Goal: Task Accomplishment & Management: Use online tool/utility

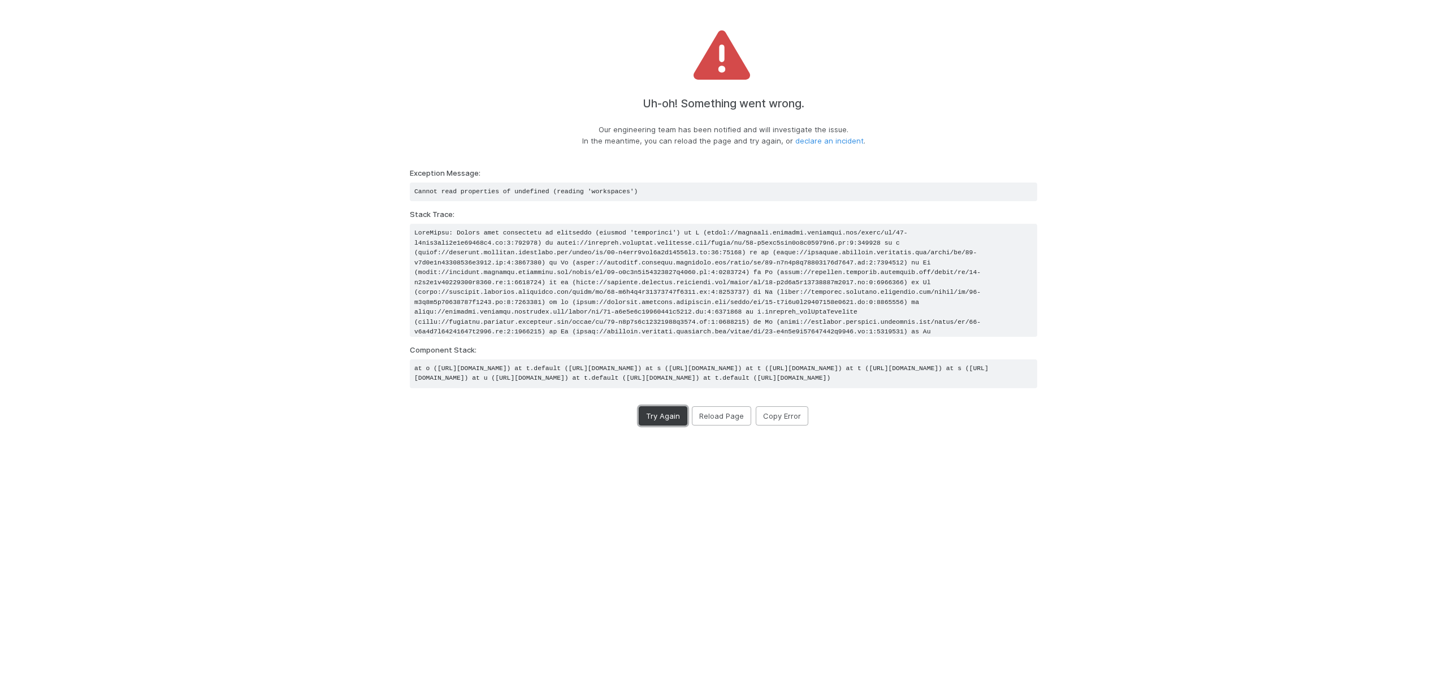
click at [669, 426] on button "Try Again" at bounding box center [663, 415] width 49 height 19
click at [661, 426] on button "Try Again" at bounding box center [663, 415] width 49 height 19
click at [722, 426] on button "Reload Page" at bounding box center [721, 415] width 59 height 19
click at [728, 426] on button "Reload Page" at bounding box center [721, 415] width 59 height 19
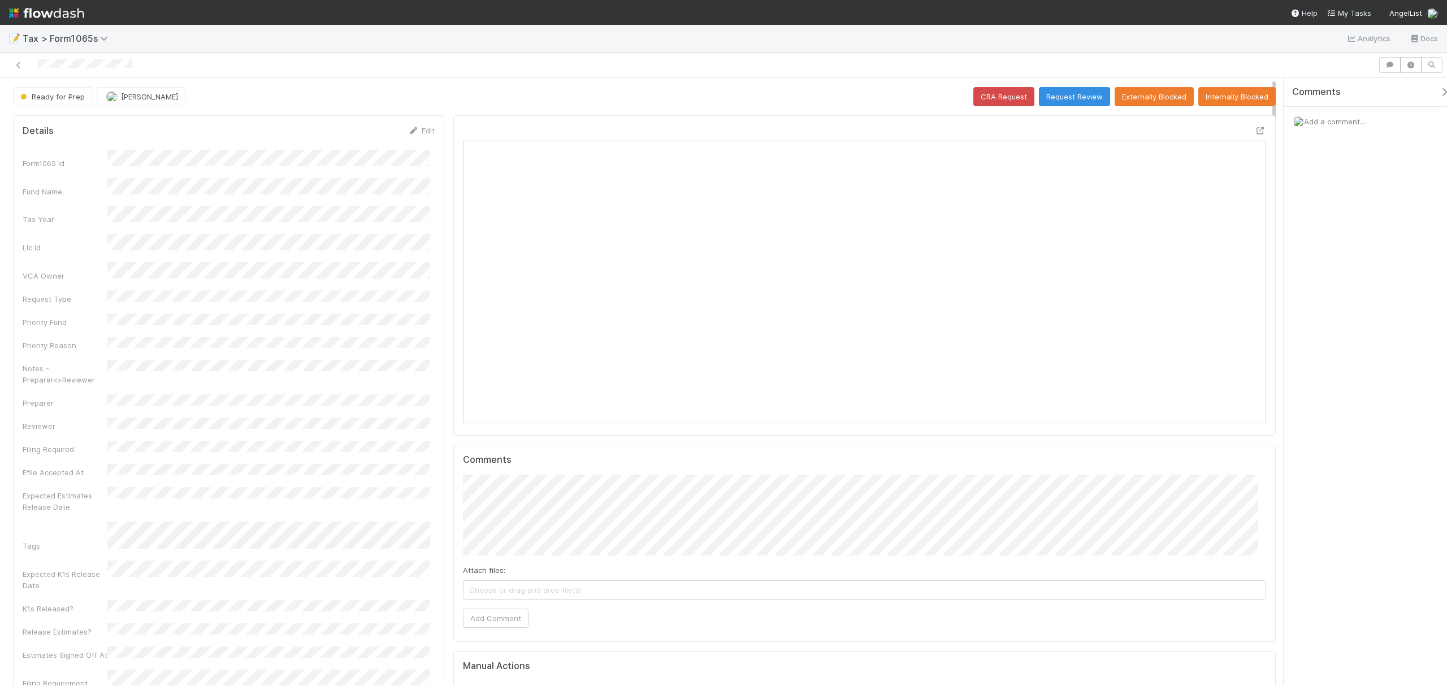
scroll to position [218, 396]
click at [1068, 96] on button "Request Review" at bounding box center [1074, 96] width 71 height 19
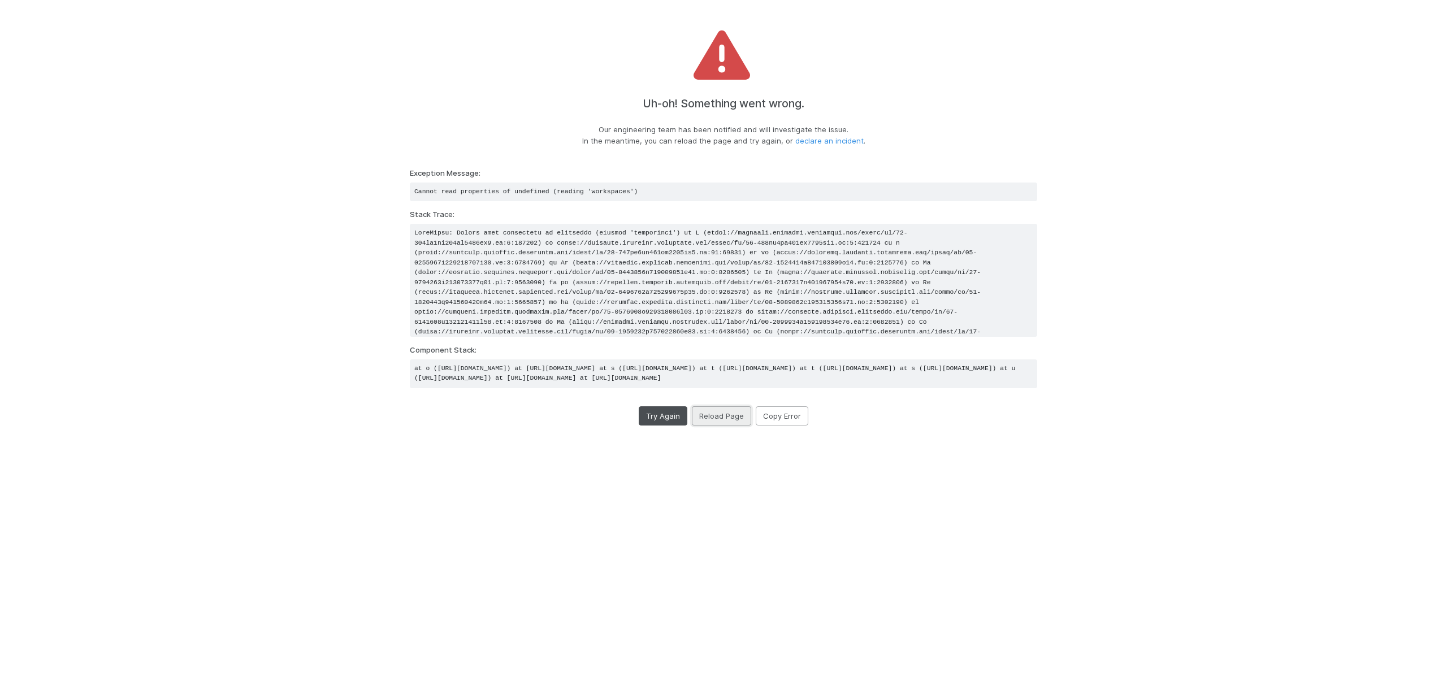
click at [726, 426] on button "Reload Page" at bounding box center [721, 415] width 59 height 19
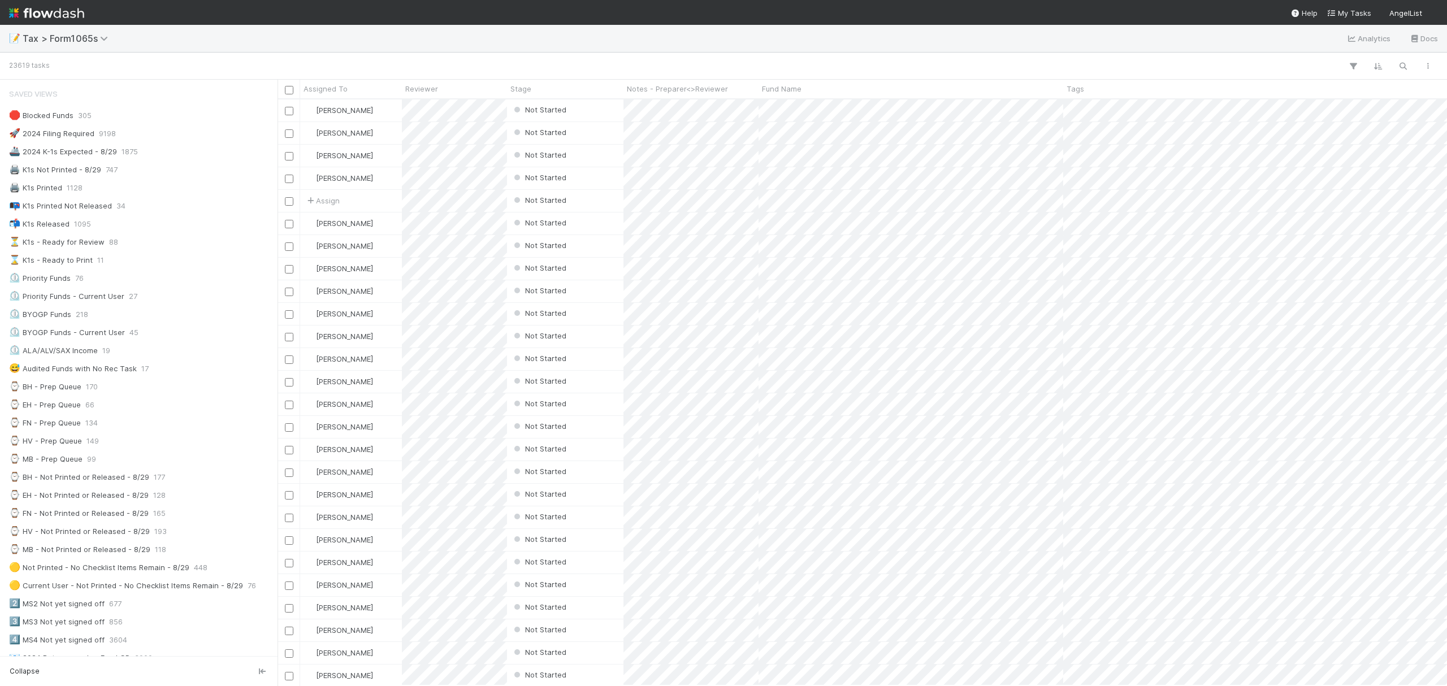
scroll to position [12, 12]
click at [145, 430] on div "⌚ FN - Prep Queue 131" at bounding box center [142, 423] width 266 height 14
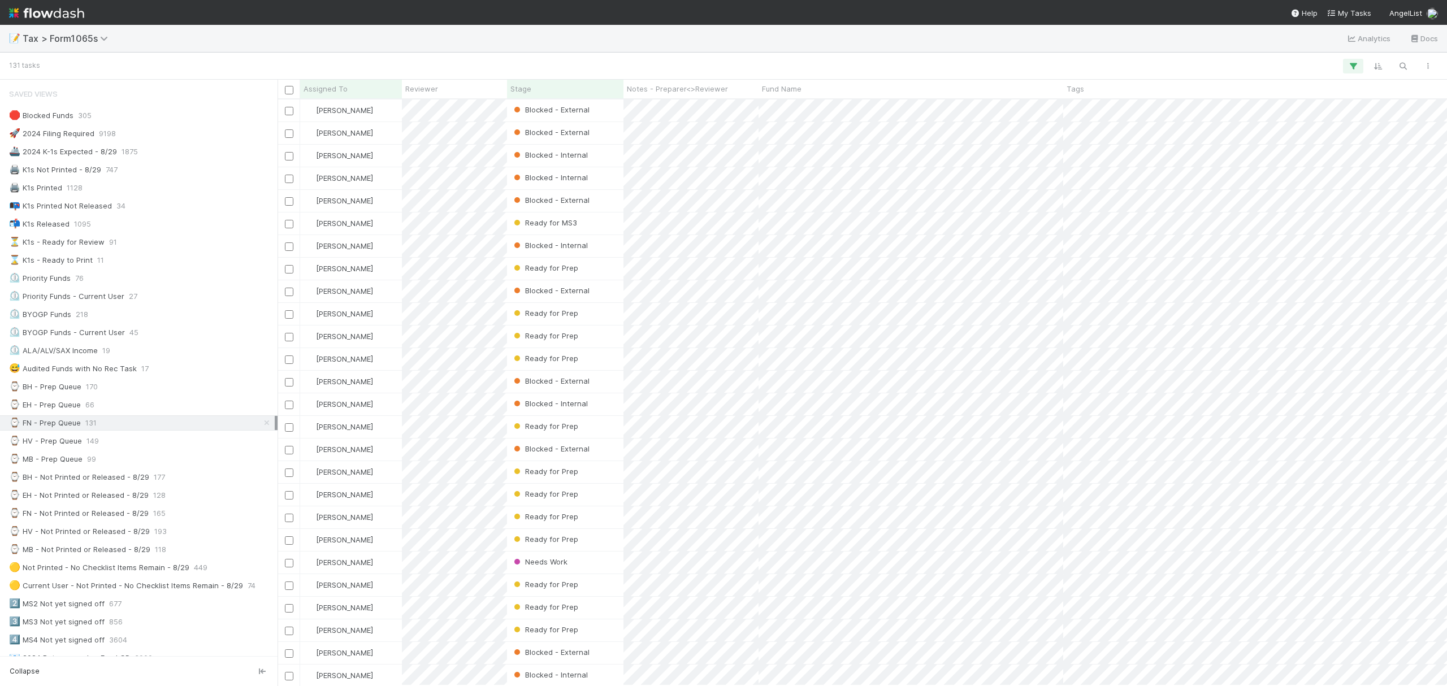
scroll to position [575, 1158]
click at [557, 83] on div "Stage" at bounding box center [565, 89] width 116 height 19
click at [558, 86] on div "Stage" at bounding box center [565, 88] width 110 height 11
click at [579, 111] on div "Sort First → Last" at bounding box center [575, 110] width 129 height 17
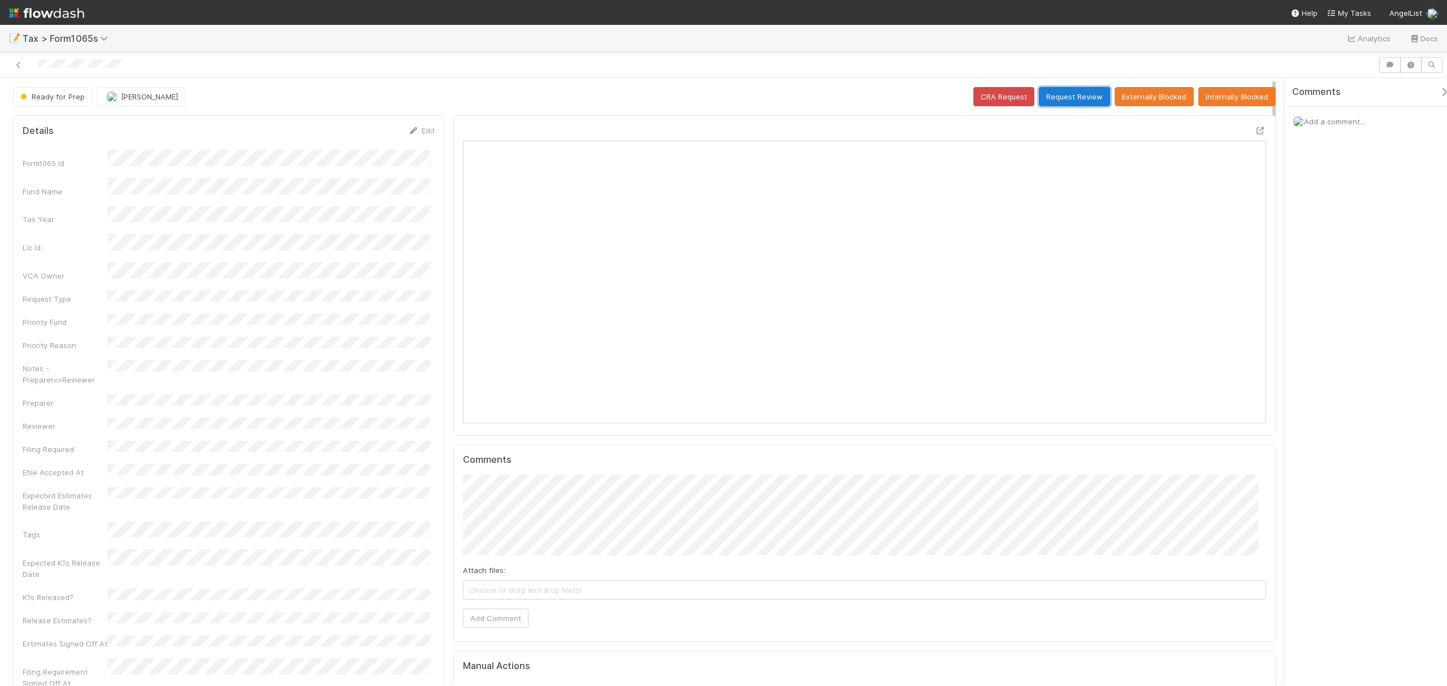
click at [1069, 99] on button "Request Review" at bounding box center [1074, 96] width 71 height 19
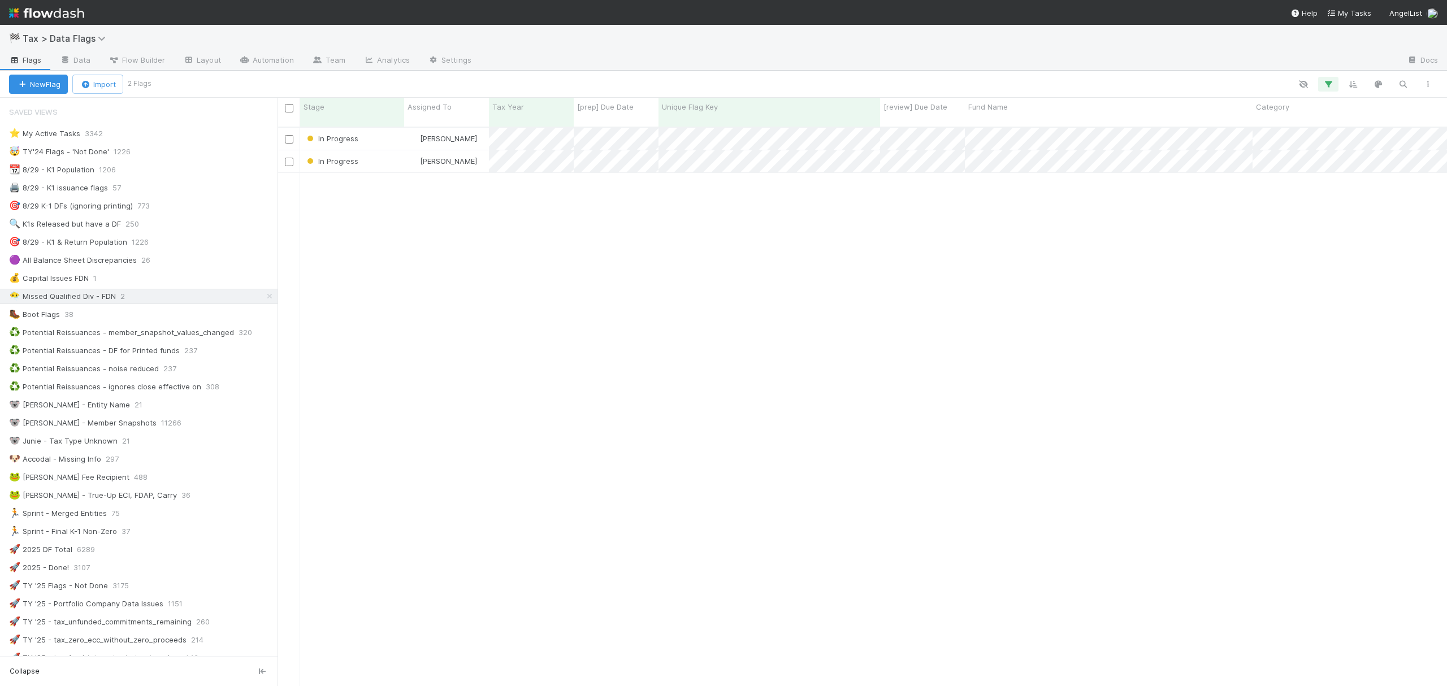
scroll to position [557, 1158]
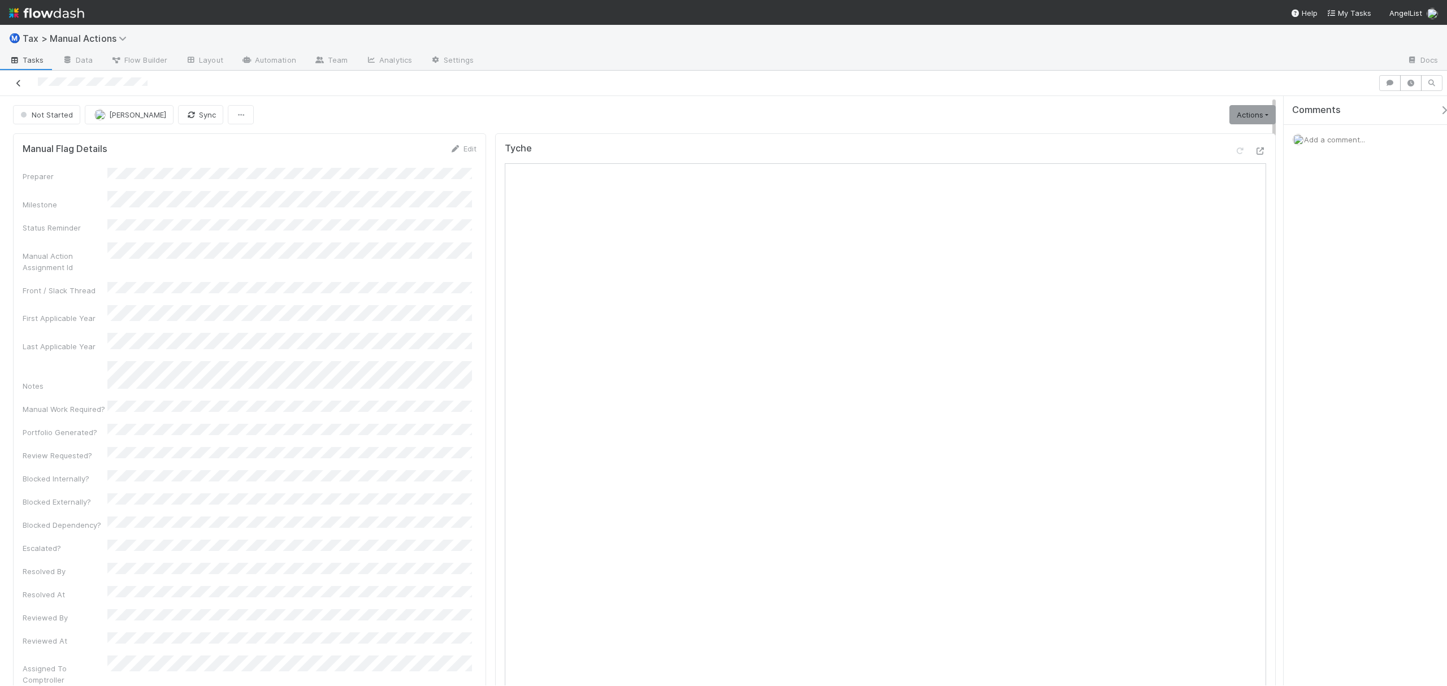
click at [16, 80] on icon at bounding box center [18, 83] width 11 height 7
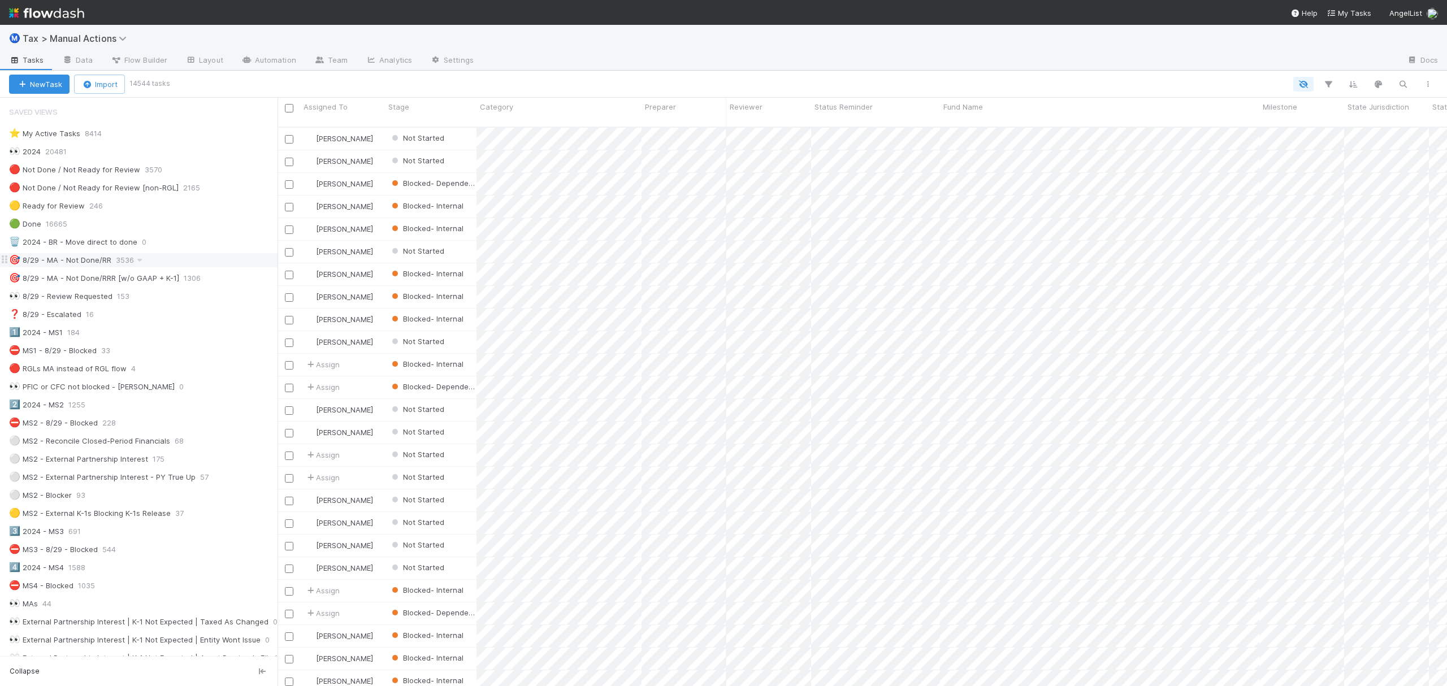
click at [96, 259] on div "🎯 8/29 - MA - Not Done/RR" at bounding box center [60, 260] width 102 height 14
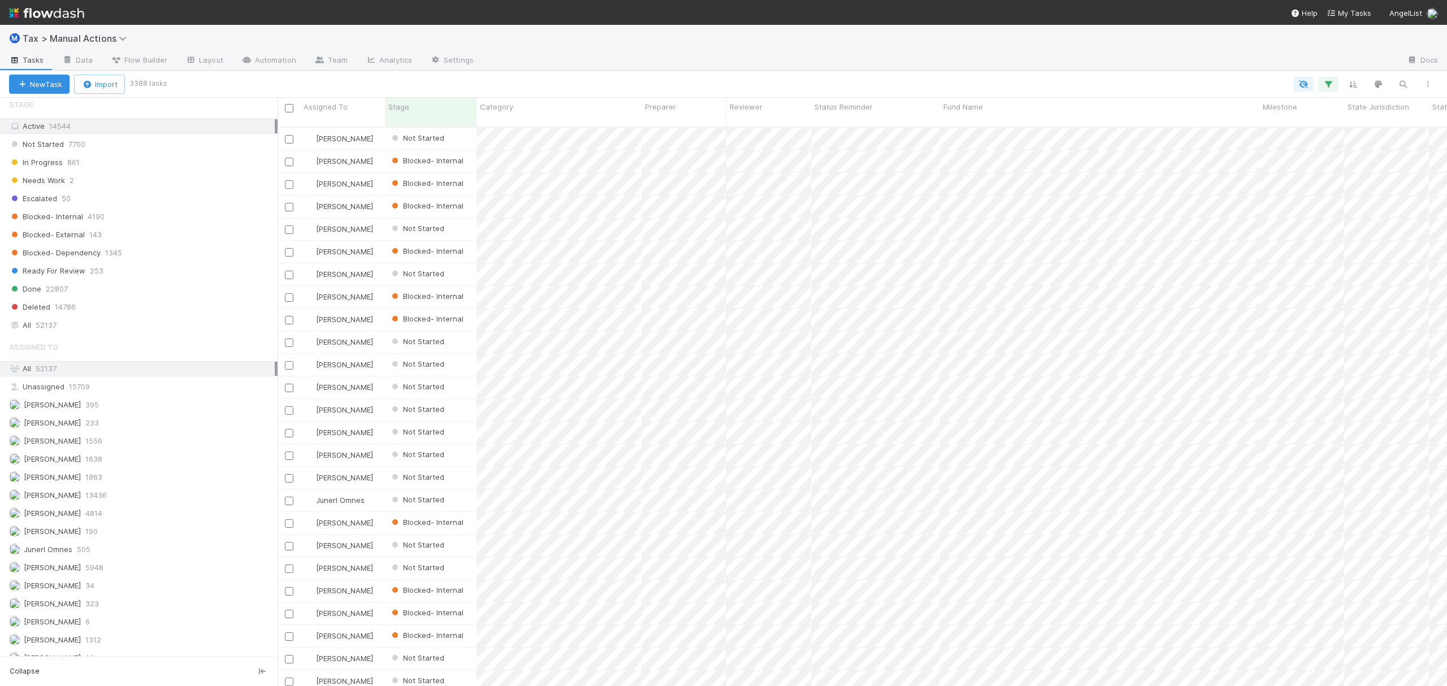
scroll to position [1071, 0]
click at [114, 480] on div "Fareeha Naim 13436" at bounding box center [142, 483] width 266 height 14
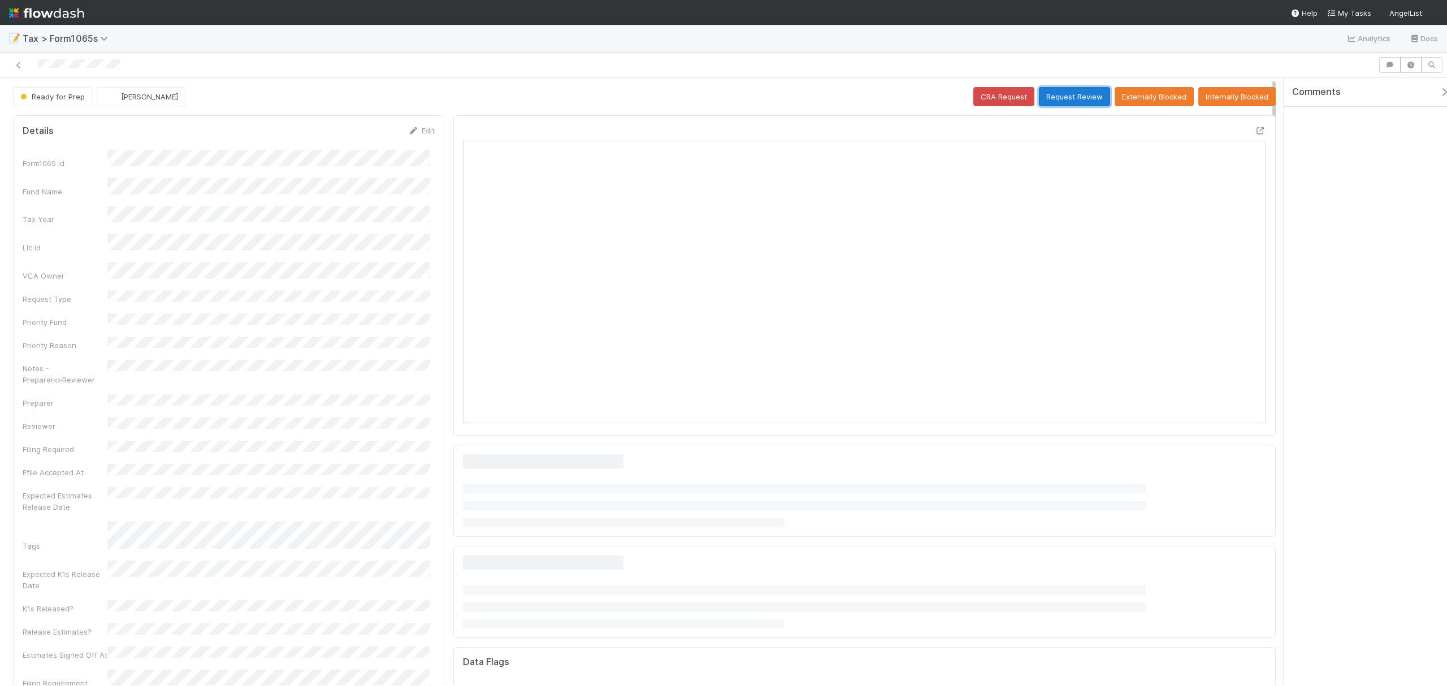
click at [1068, 96] on button "Request Review" at bounding box center [1074, 96] width 71 height 19
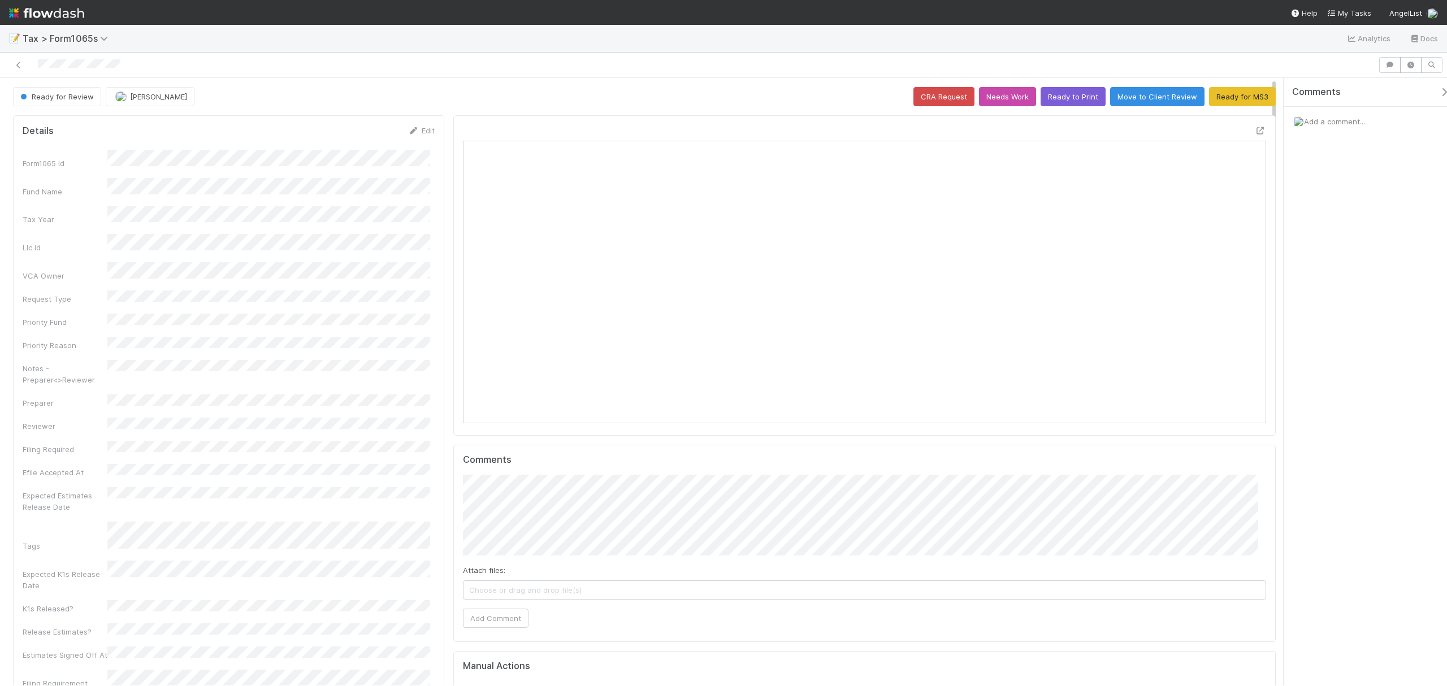
scroll to position [218, 783]
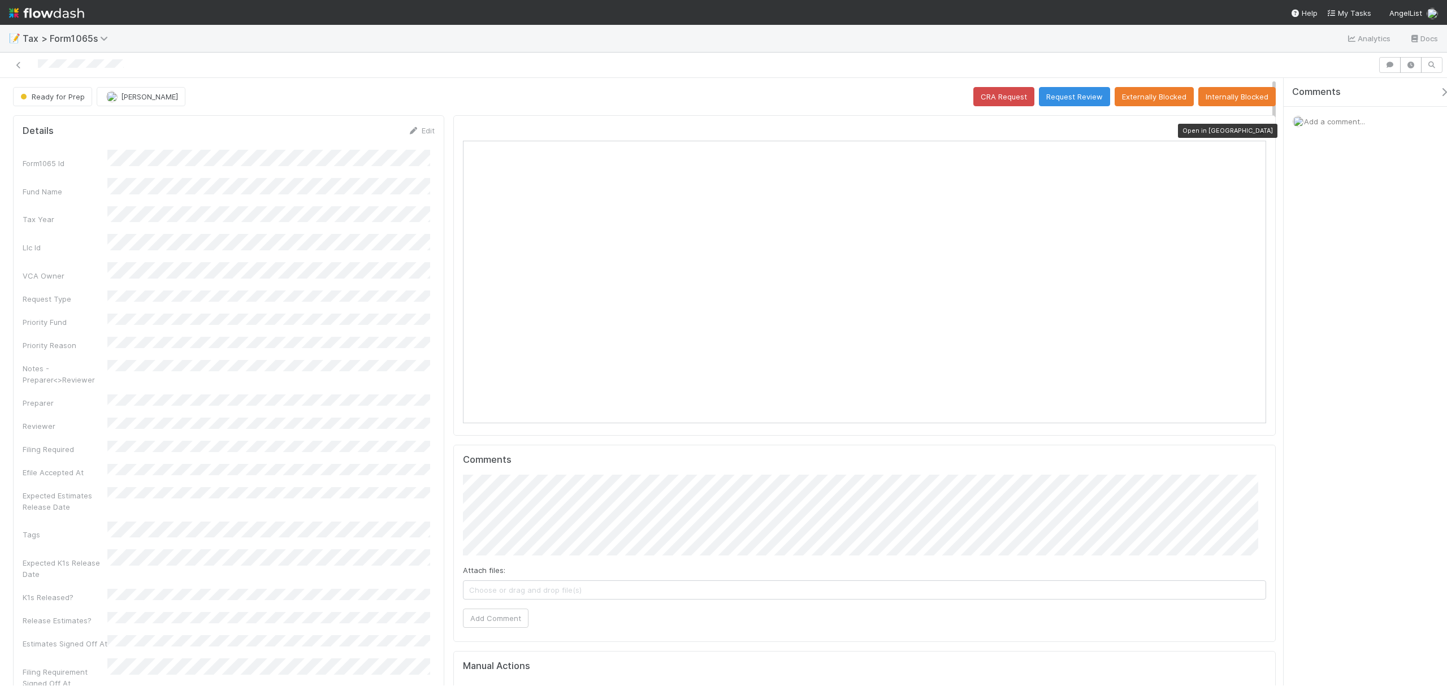
click at [1084, 132] on icon at bounding box center [1260, 130] width 11 height 7
click at [1052, 101] on button "Request Review" at bounding box center [1074, 96] width 71 height 19
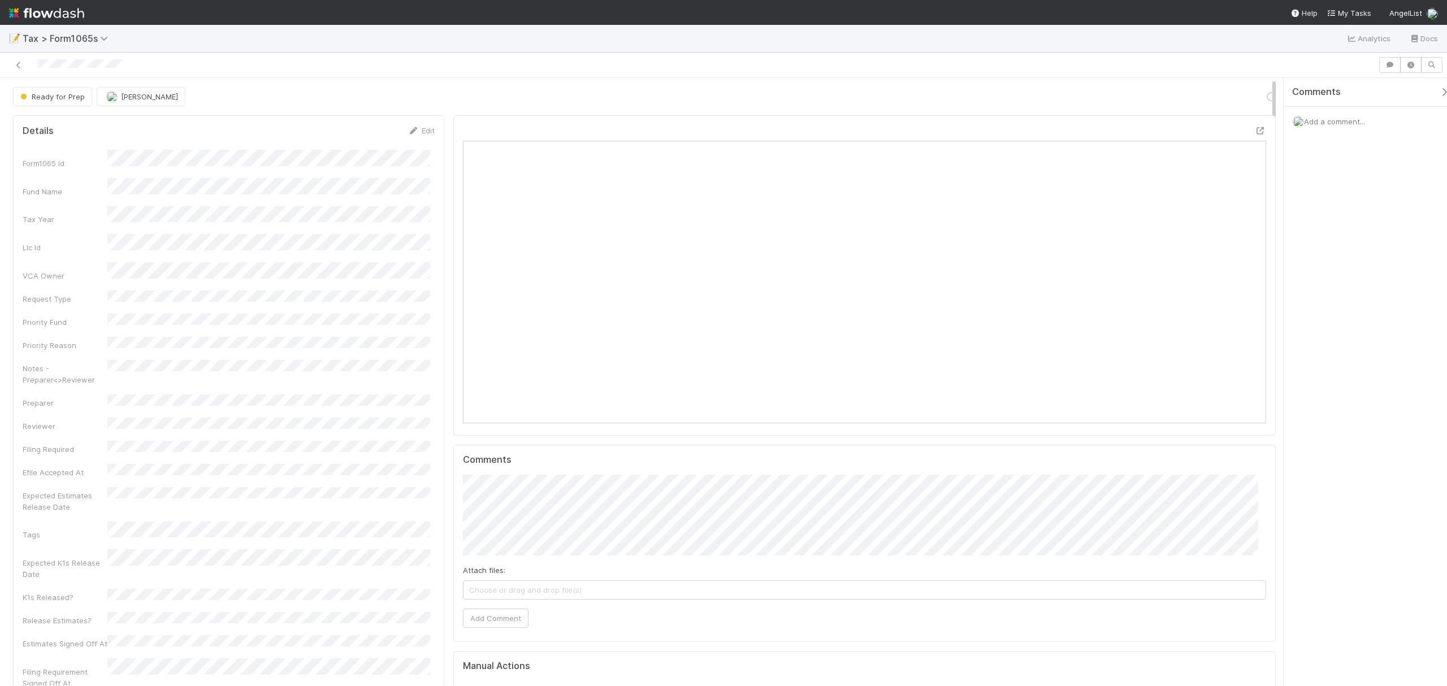
scroll to position [218, 396]
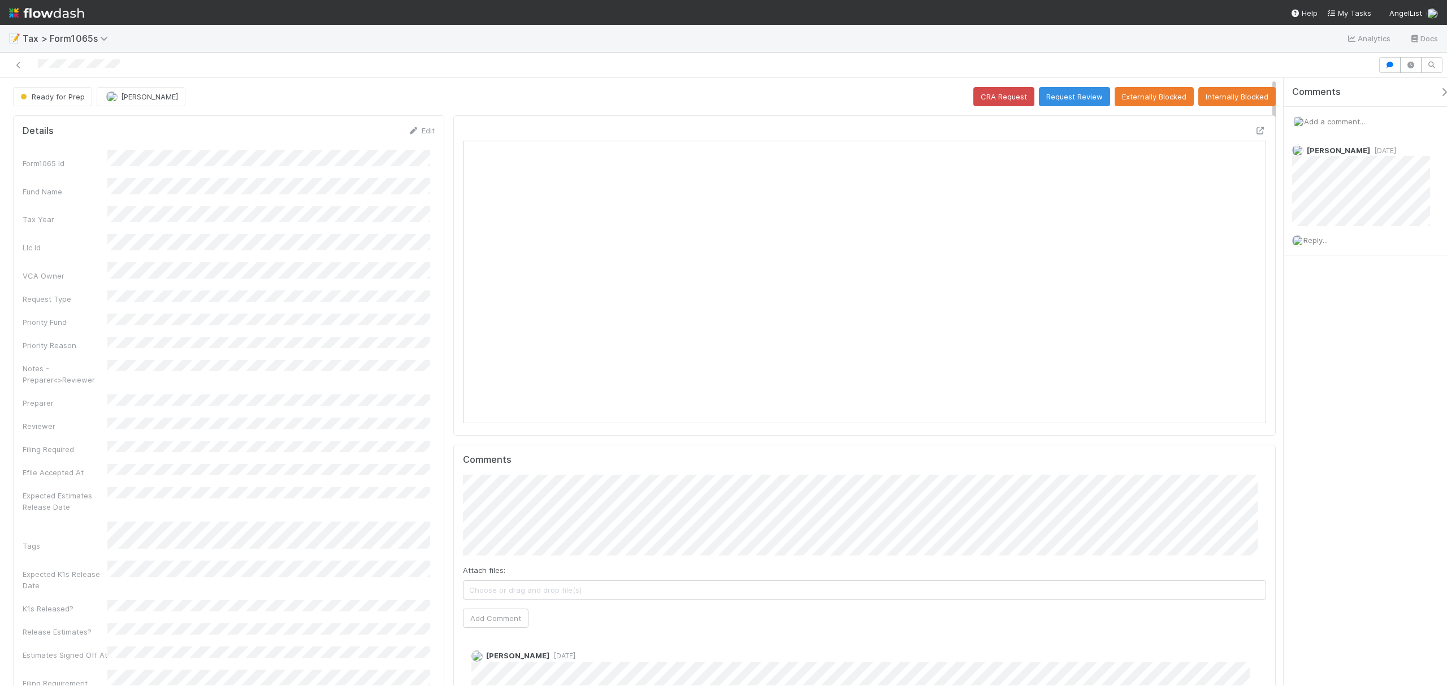
scroll to position [218, 396]
click at [1255, 129] on icon at bounding box center [1260, 130] width 11 height 7
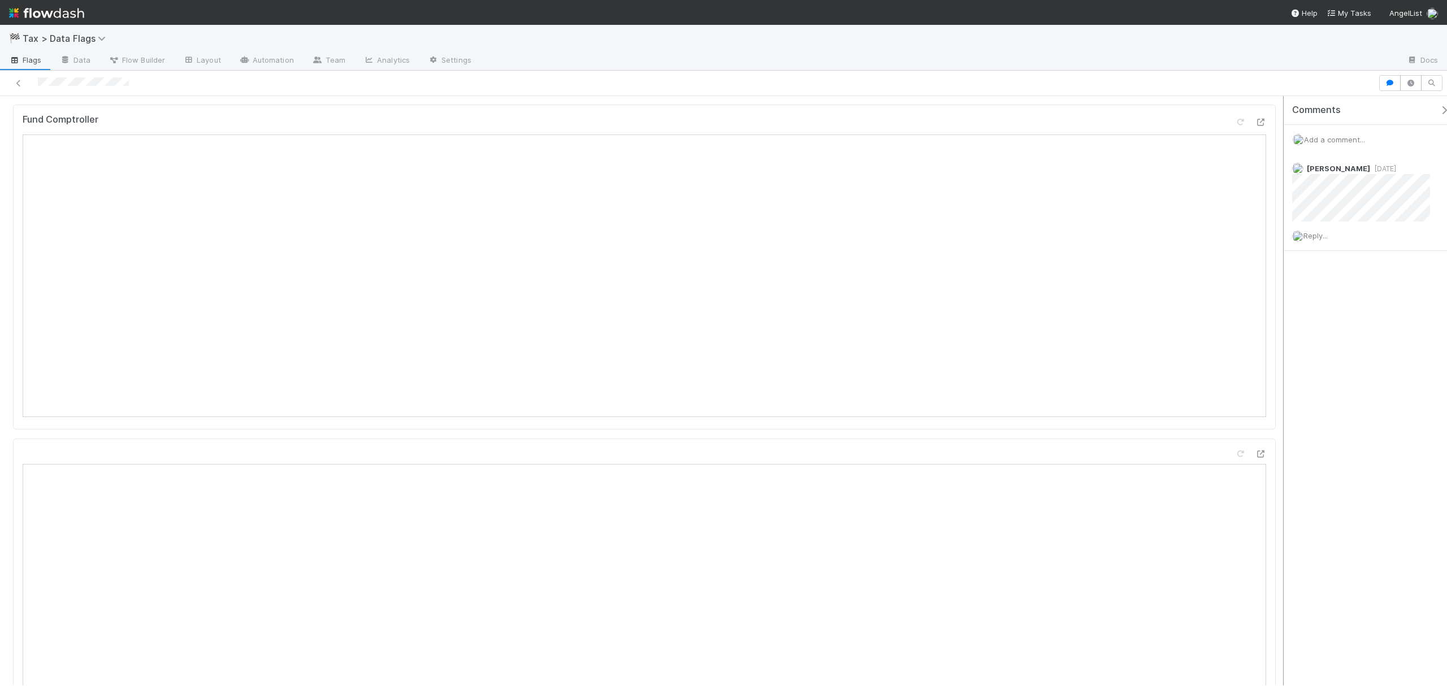
scroll to position [274, 0]
drag, startPoint x: 1274, startPoint y: 197, endPoint x: 1282, endPoint y: 241, distance: 44.8
click at [1282, 241] on div "In Progress Blake Hall Sync Finish Request Manager Review Blocked OC Submitted …" at bounding box center [723, 390] width 1447 height 589
click at [1255, 274] on icon at bounding box center [1260, 277] width 11 height 7
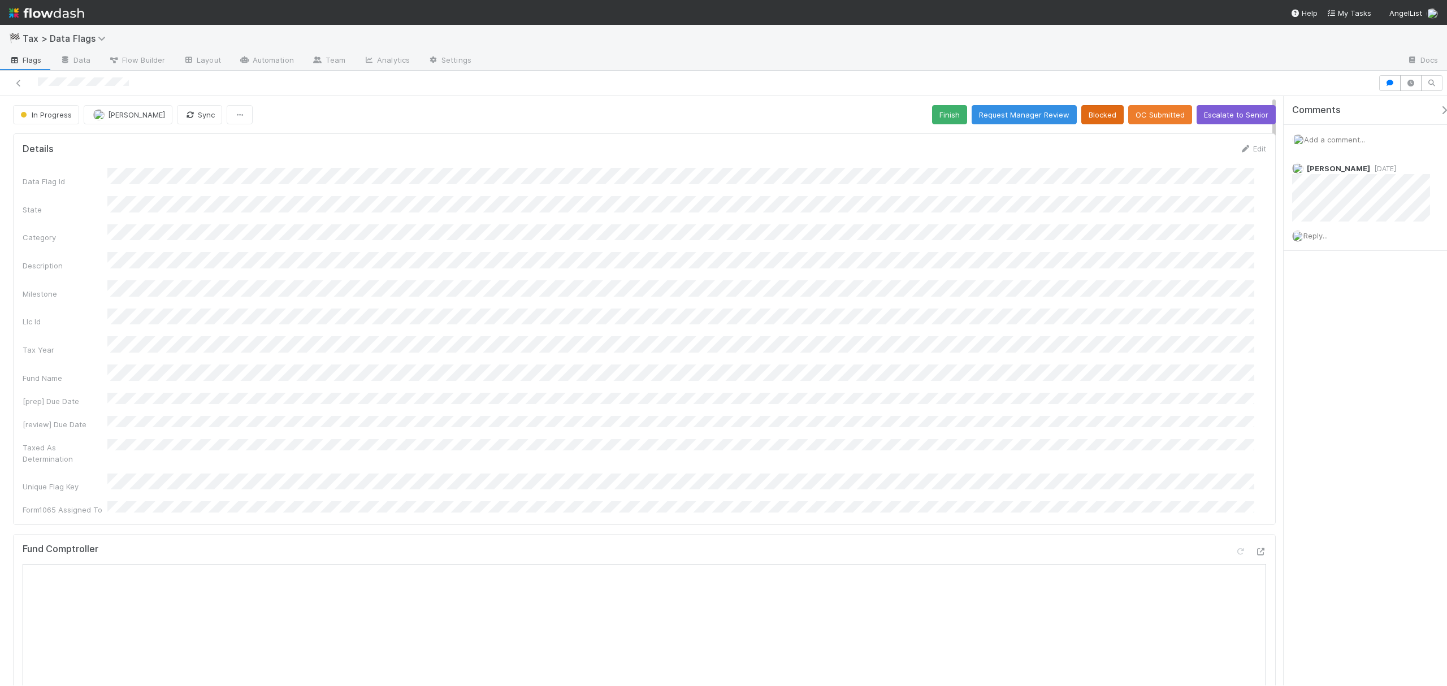
drag, startPoint x: 1273, startPoint y: 201, endPoint x: 1101, endPoint y: 114, distance: 192.8
click at [938, 113] on button "Finish" at bounding box center [949, 114] width 35 height 19
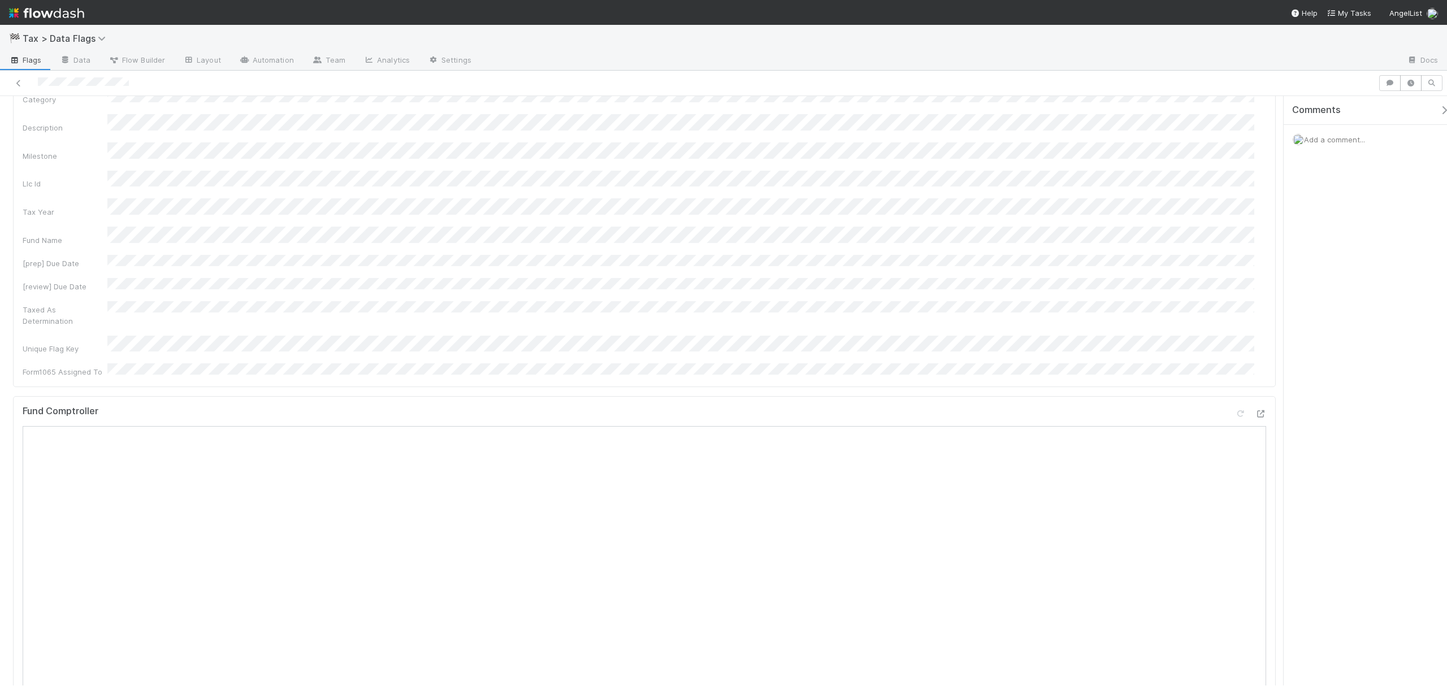
scroll to position [321, 0]
drag, startPoint x: 1274, startPoint y: 161, endPoint x: 1272, endPoint y: 214, distance: 52.6
click at [1084, 136] on span "Add a comment..." at bounding box center [1334, 139] width 61 height 9
click at [1084, 336] on button "Add Comment" at bounding box center [1334, 329] width 66 height 19
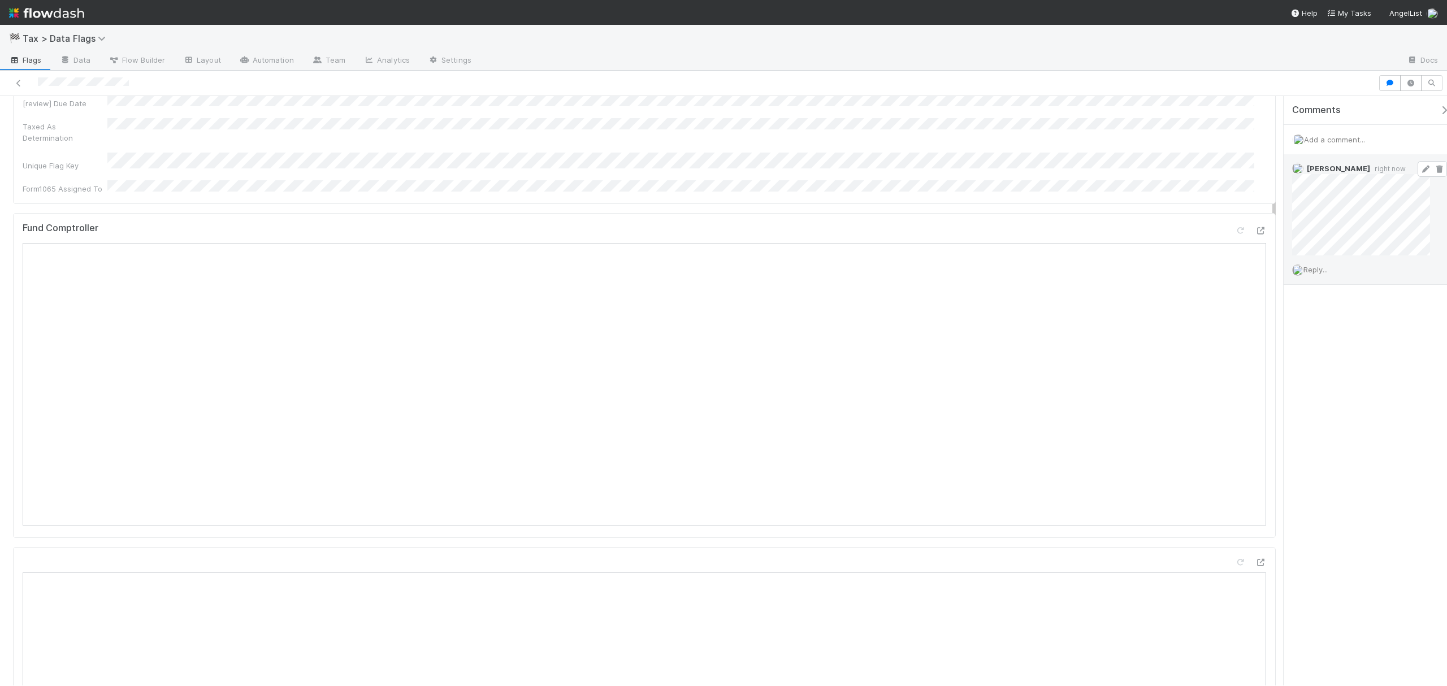
click at [1084, 173] on icon at bounding box center [1425, 169] width 11 height 7
click at [14, 84] on icon at bounding box center [18, 83] width 11 height 7
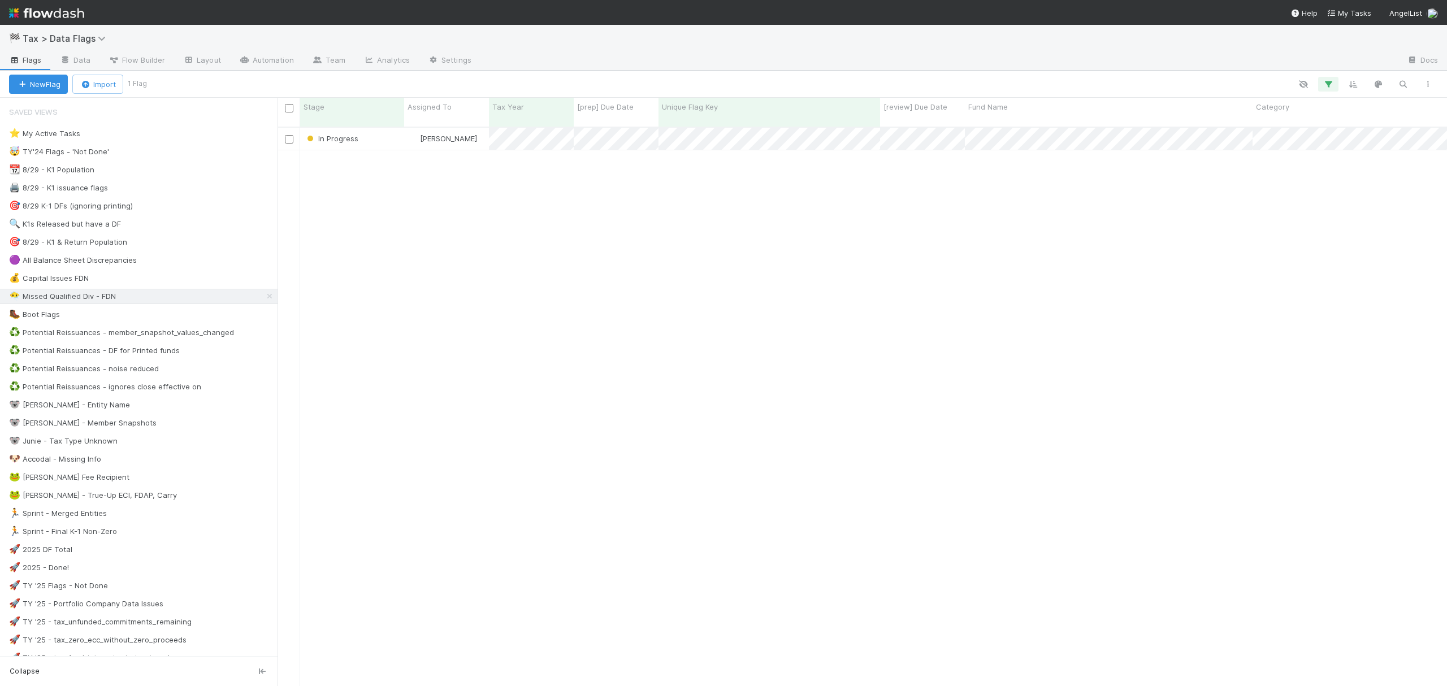
scroll to position [557, 1158]
click at [149, 279] on div "💰 Capital Issues FDN 1" at bounding box center [143, 278] width 268 height 14
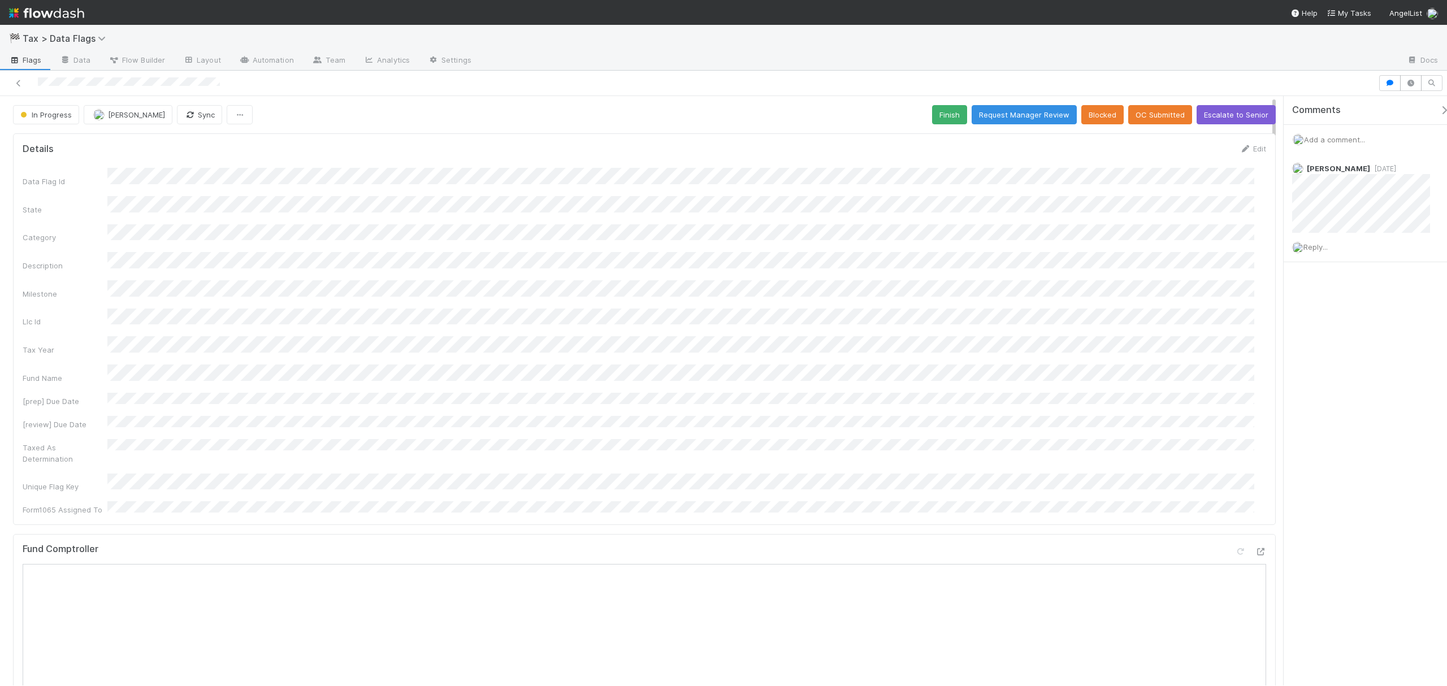
drag, startPoint x: 1274, startPoint y: 195, endPoint x: 1274, endPoint y: 104, distance: 91.0
click at [18, 82] on icon at bounding box center [18, 83] width 11 height 7
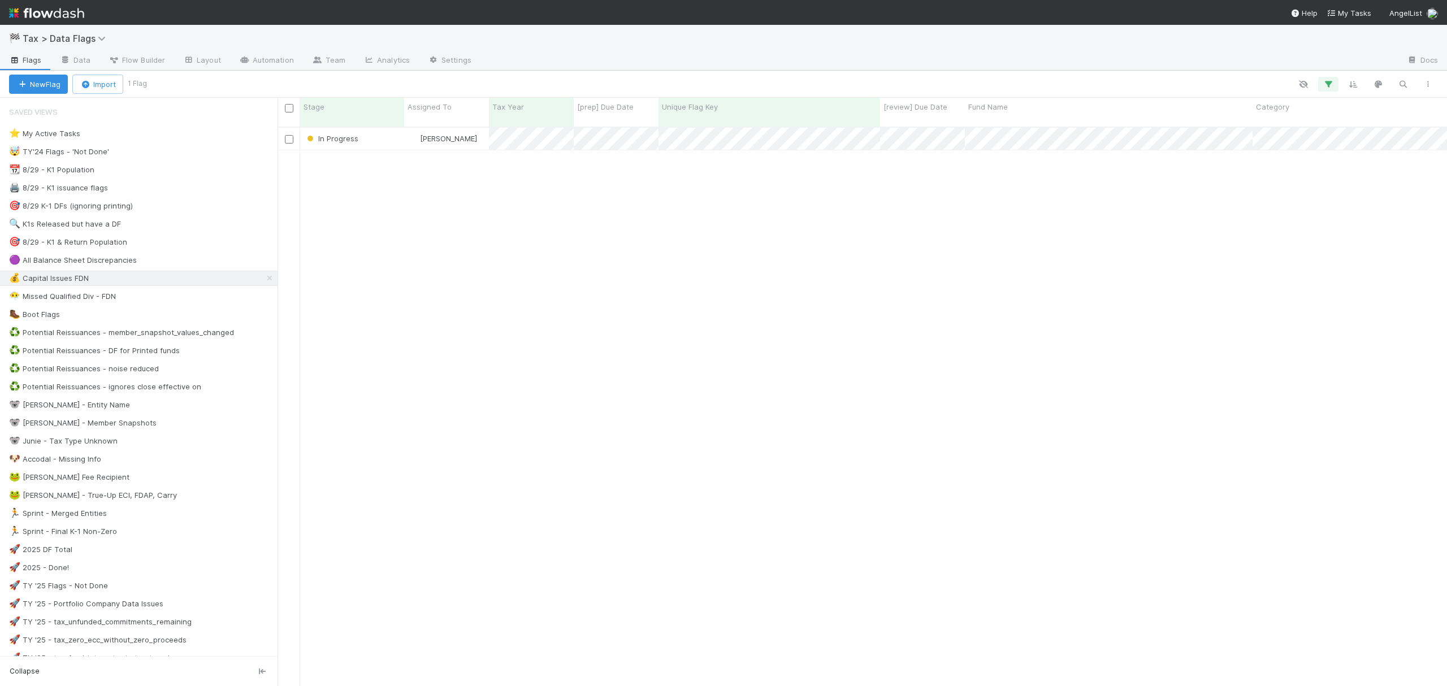
scroll to position [557, 1158]
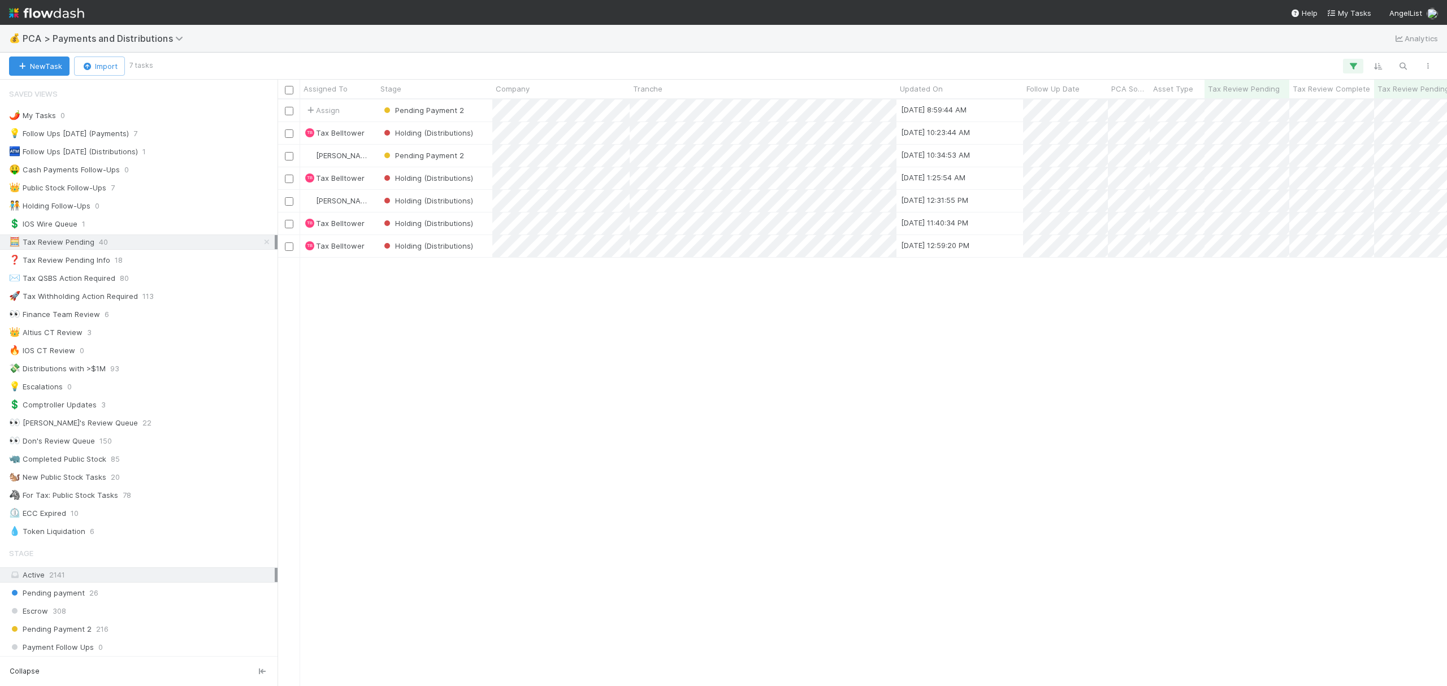
scroll to position [575, 1158]
click at [261, 246] on icon at bounding box center [266, 241] width 11 height 7
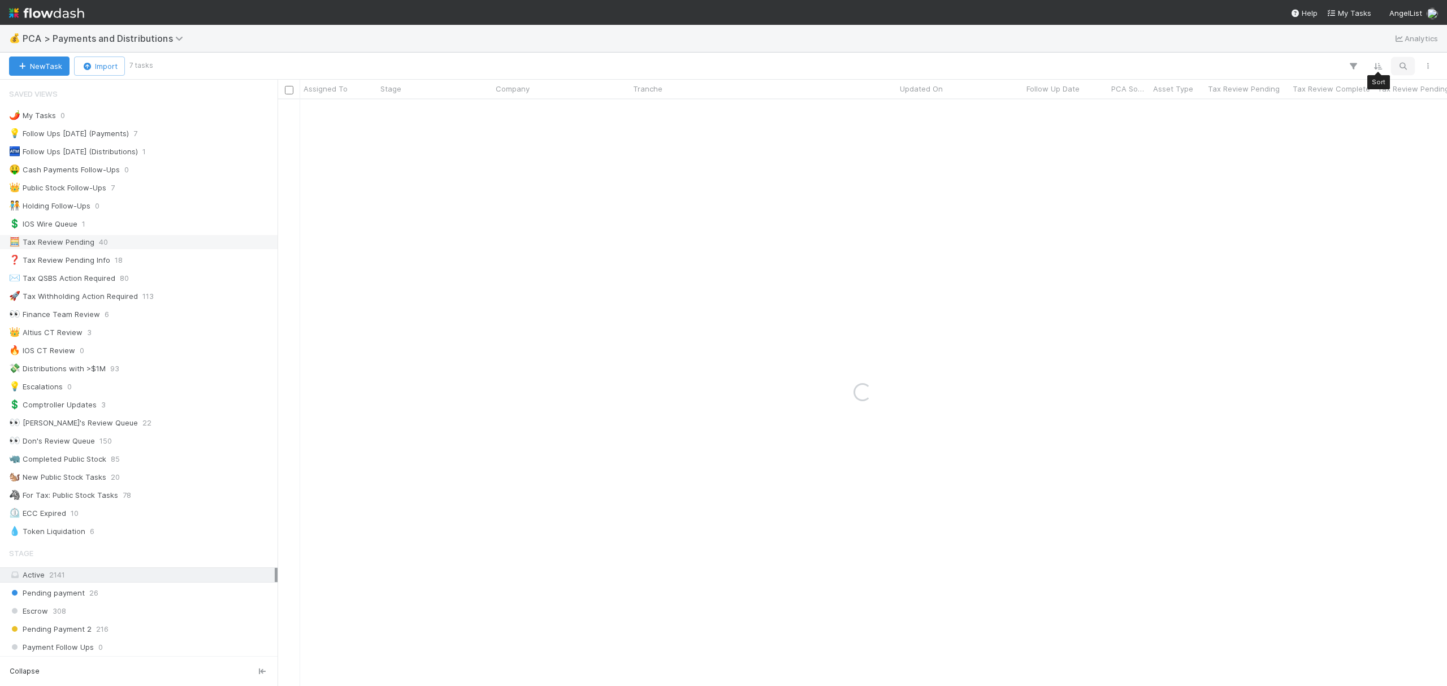
click at [1402, 68] on icon "button" at bounding box center [1402, 66] width 11 height 10
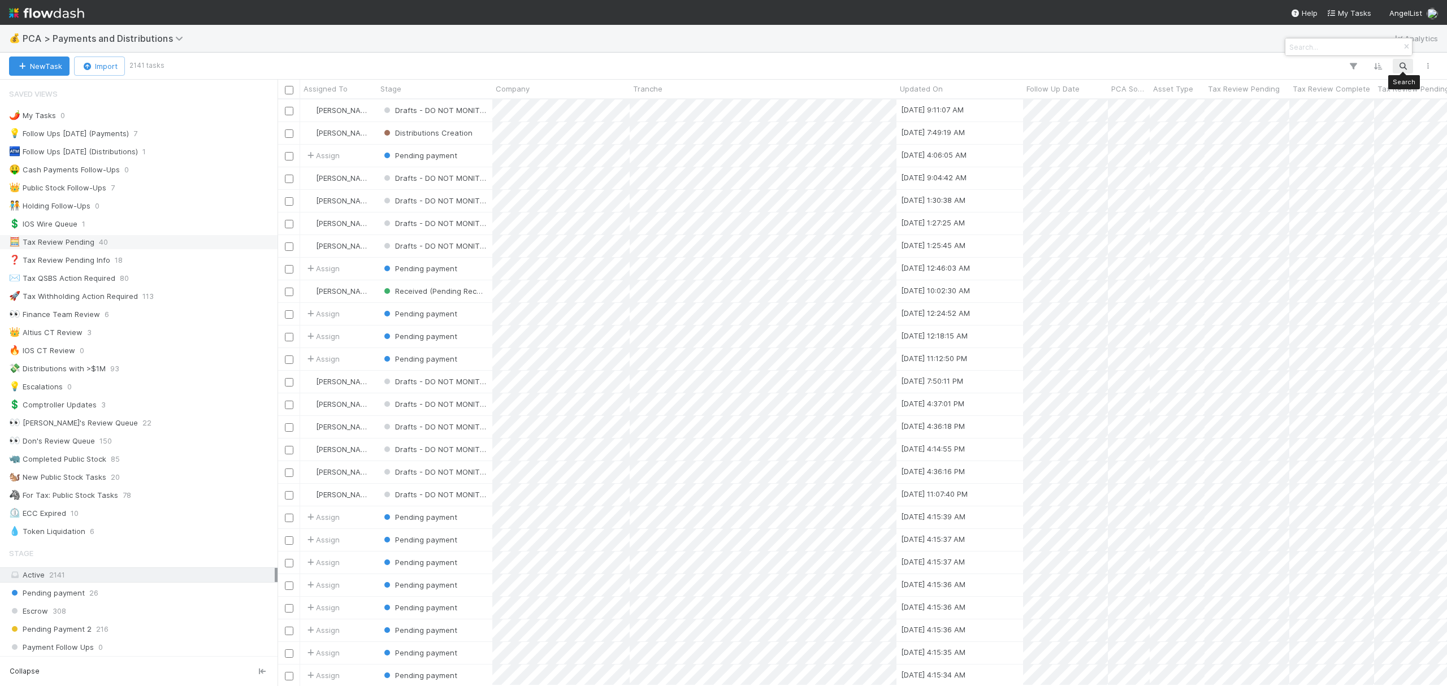
drag, startPoint x: 1402, startPoint y: 68, endPoint x: 271, endPoint y: 337, distance: 1162.4
click at [271, 337] on div at bounding box center [723, 343] width 1447 height 686
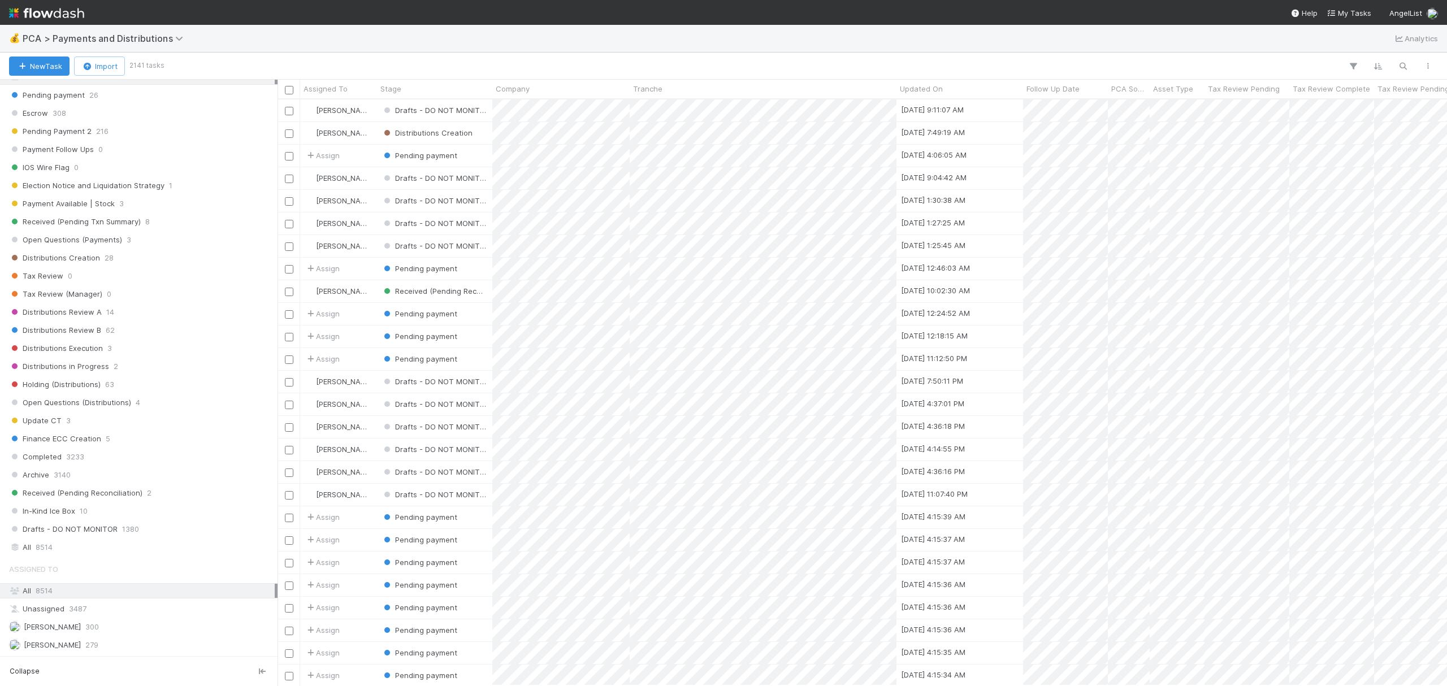
scroll to position [500, 0]
click at [71, 553] on div "All 8514" at bounding box center [142, 546] width 266 height 14
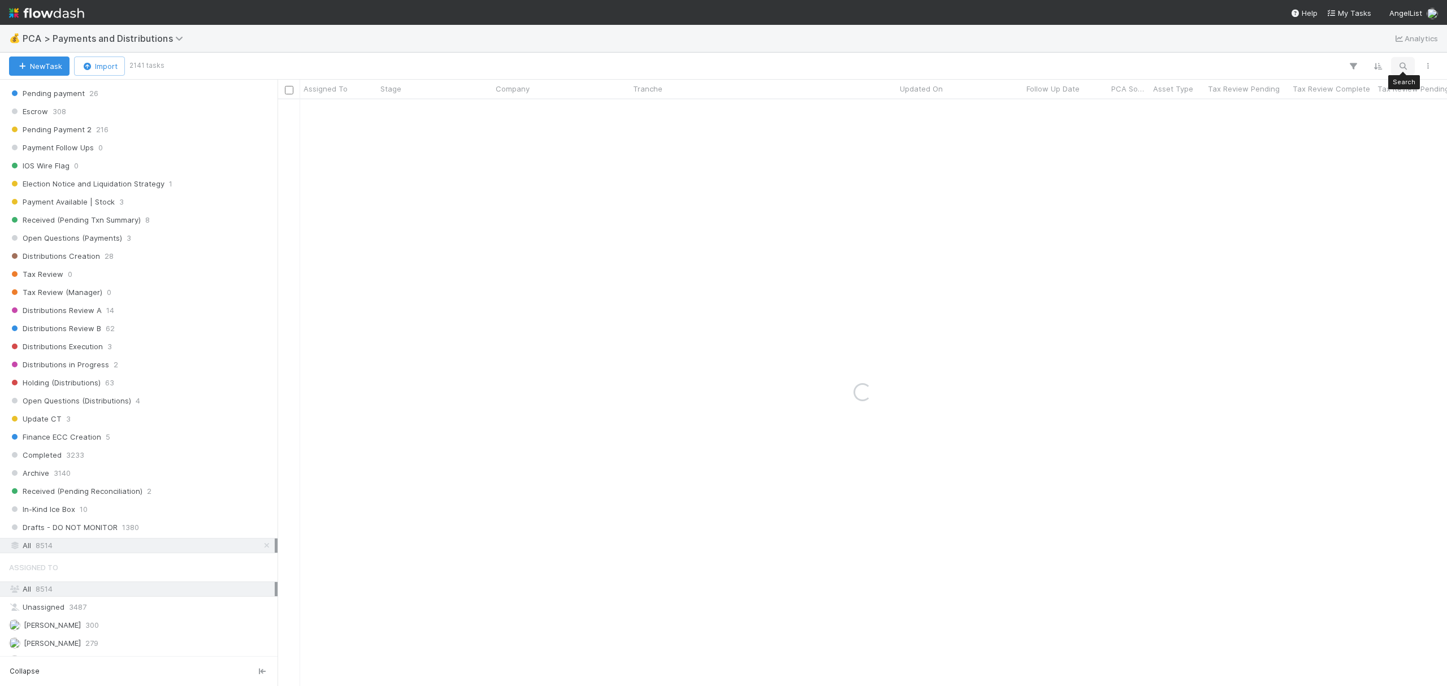
click at [1399, 71] on button "button" at bounding box center [1402, 66] width 20 height 15
click at [1392, 59] on button "button" at bounding box center [1402, 66] width 20 height 15
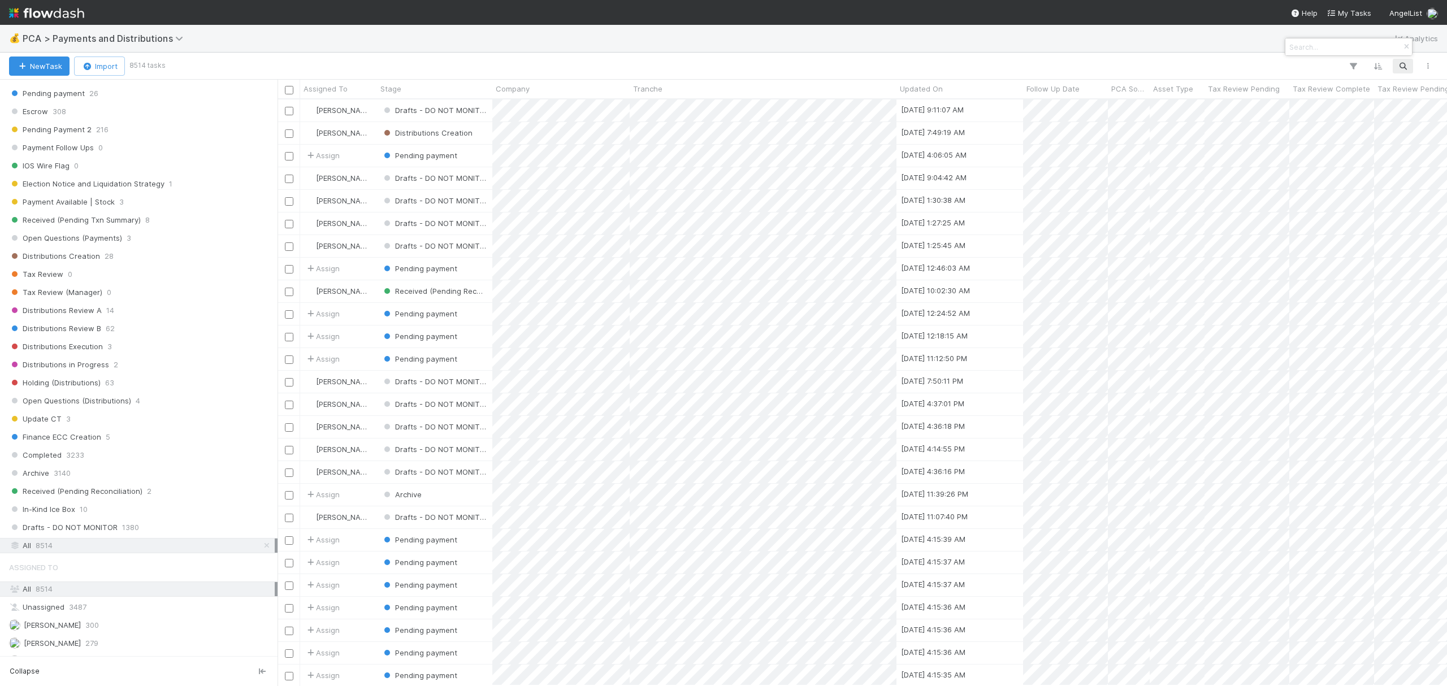
scroll to position [575, 1158]
click at [1351, 42] on input at bounding box center [1343, 47] width 113 height 14
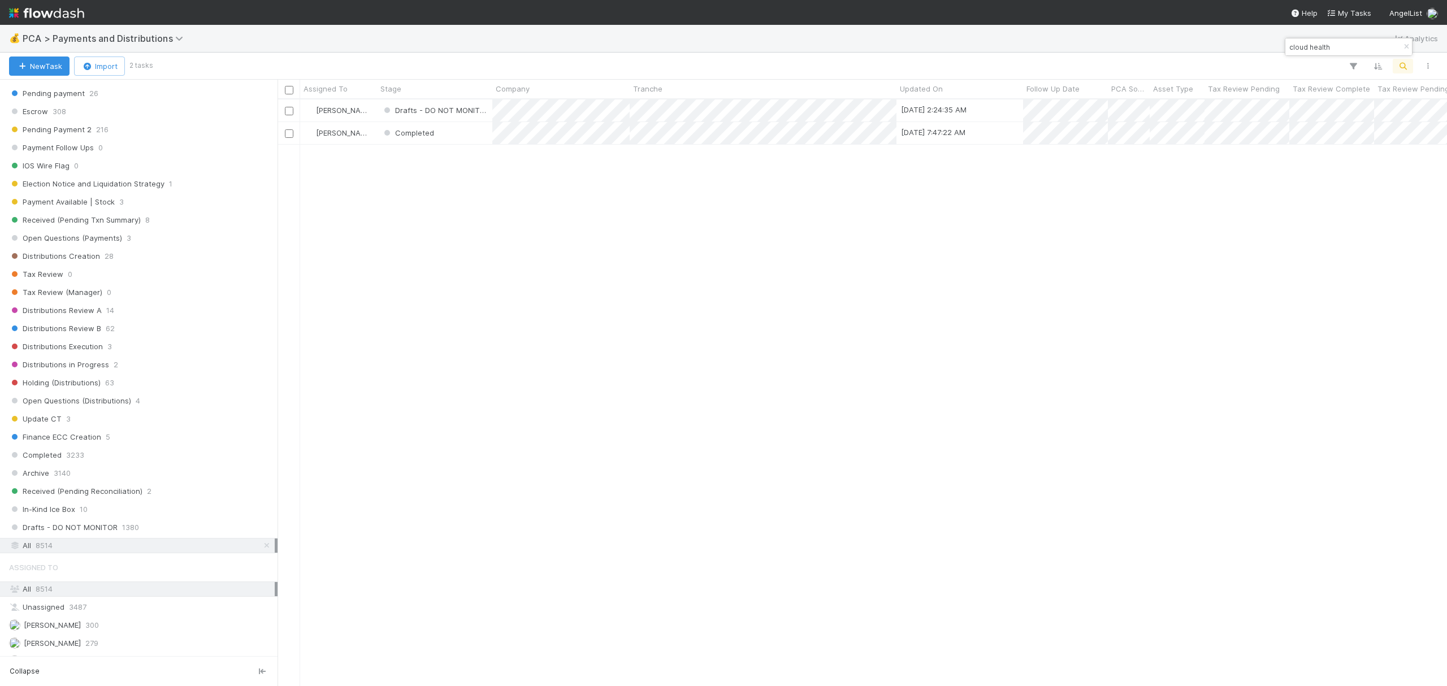
type input "cloud health"
click at [122, 34] on span "PCA > Payments and Distributions" at bounding box center [106, 38] width 166 height 11
type input "1065"
click at [160, 96] on div "📝 Tax > Form1065s" at bounding box center [147, 87] width 283 height 20
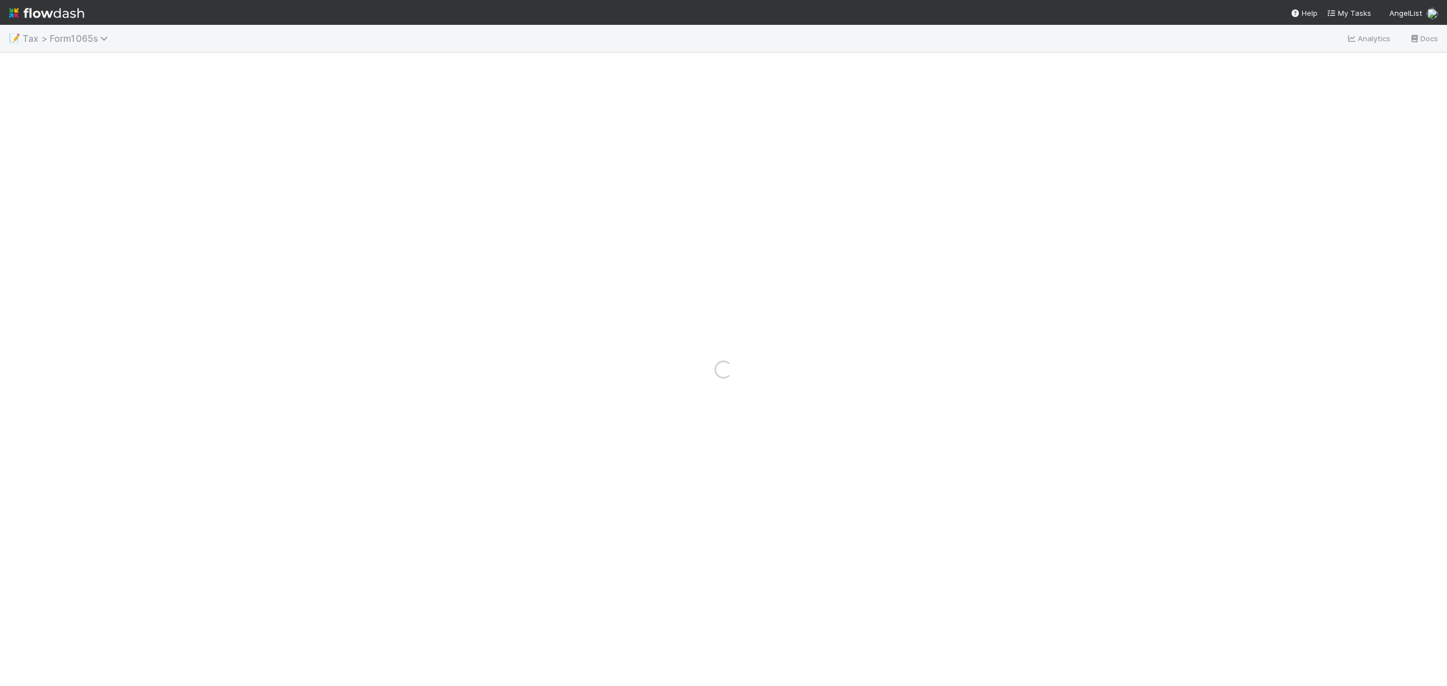
click at [94, 40] on span "Tax > Form1065s" at bounding box center [68, 38] width 91 height 11
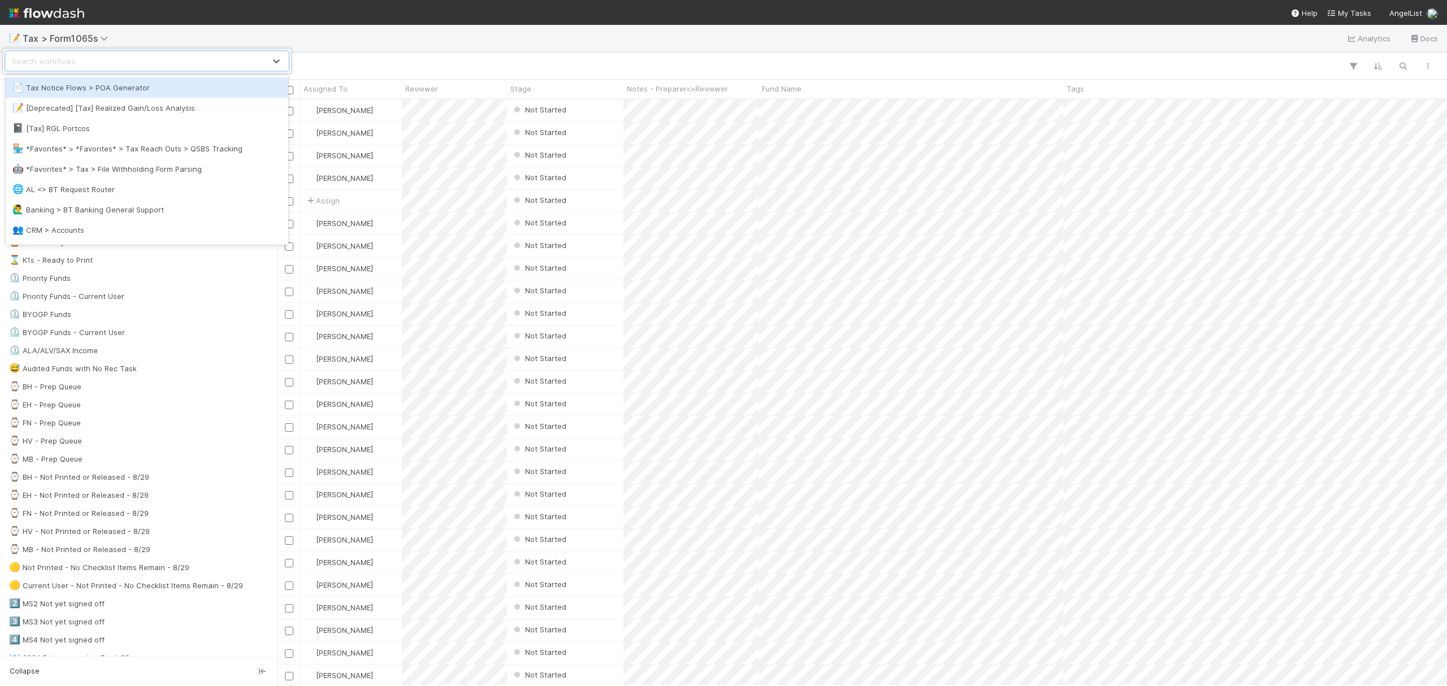
scroll to position [575, 1158]
type input "filing"
click at [101, 89] on div "🔍 Tax > Filing Tracker" at bounding box center [146, 87] width 269 height 11
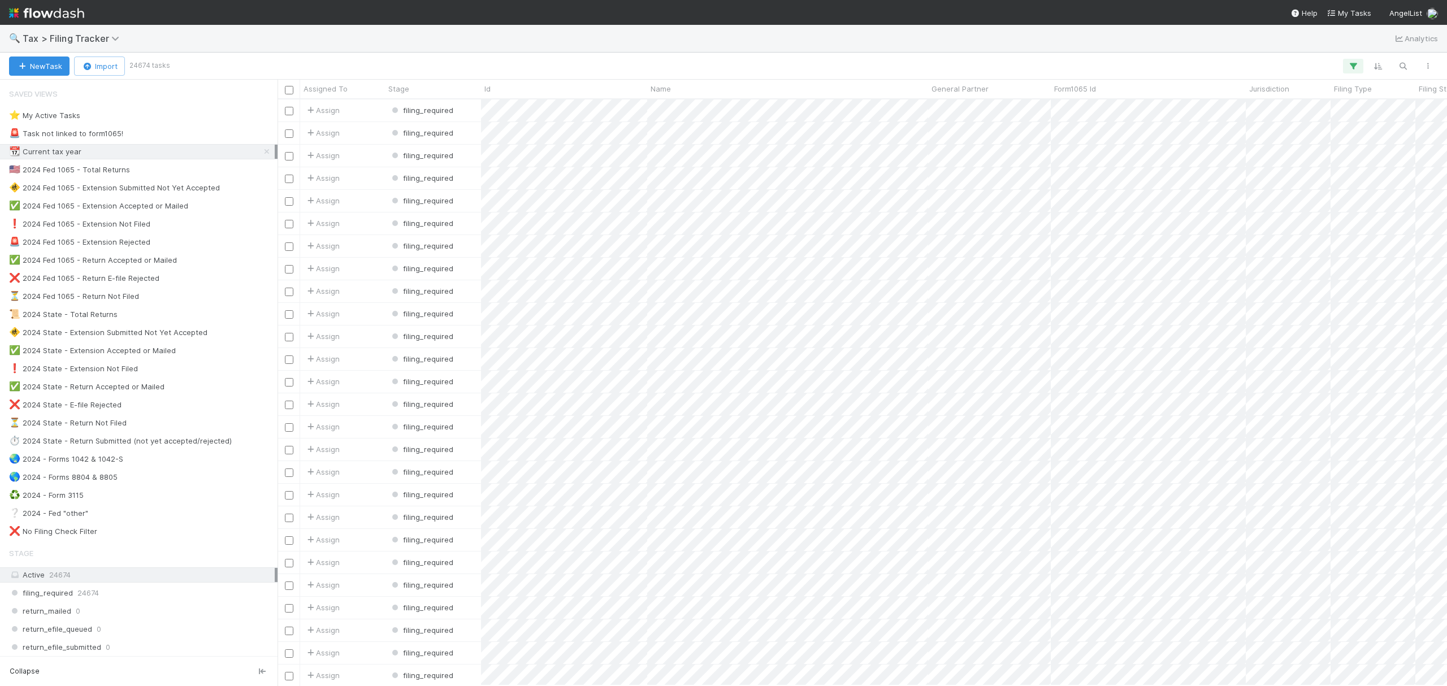
scroll to position [575, 1158]
click at [185, 285] on div "❌ 2024 Fed 1065 - Return E-file Rejected 60" at bounding box center [142, 278] width 266 height 14
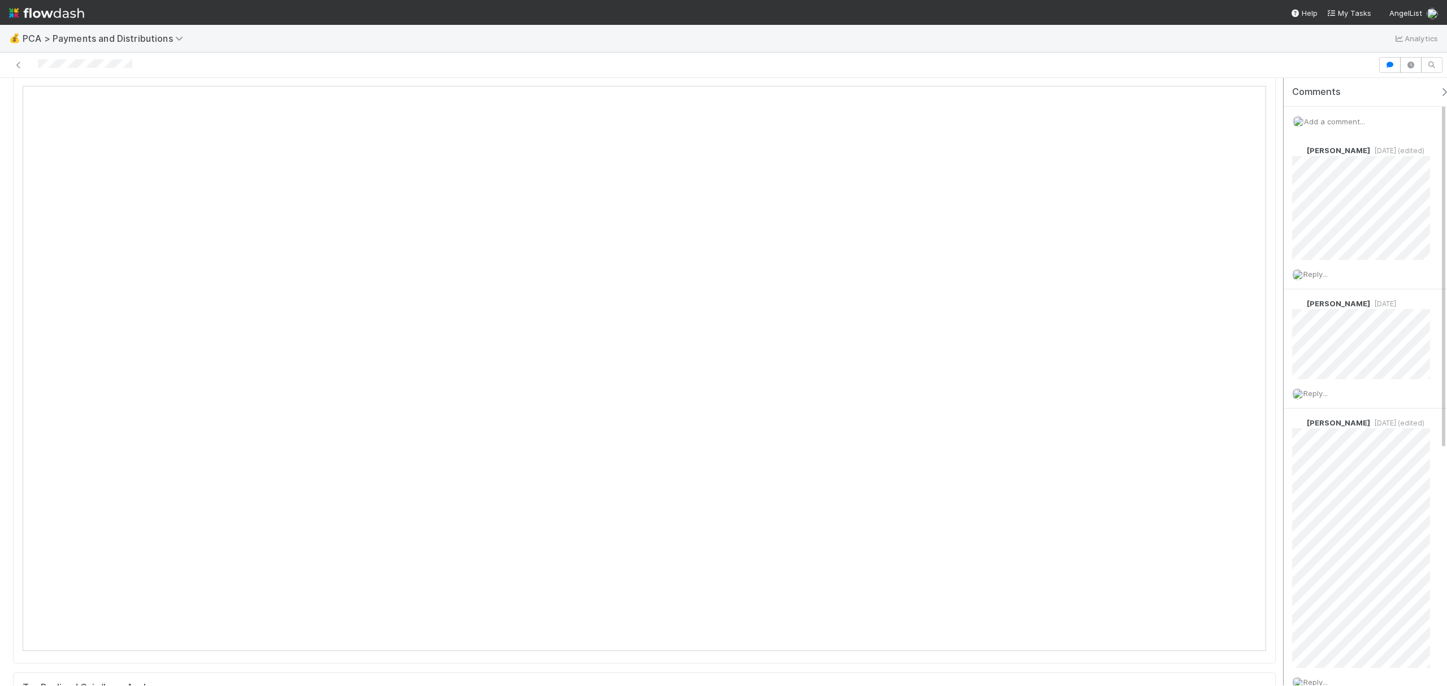
scroll to position [328, 0]
drag, startPoint x: 1274, startPoint y: 113, endPoint x: 1281, endPoint y: 138, distance: 26.3
click at [1281, 138] on div "Completed [PERSON_NAME] New Payments Process Please continue work on this task …" at bounding box center [723, 381] width 1447 height 607
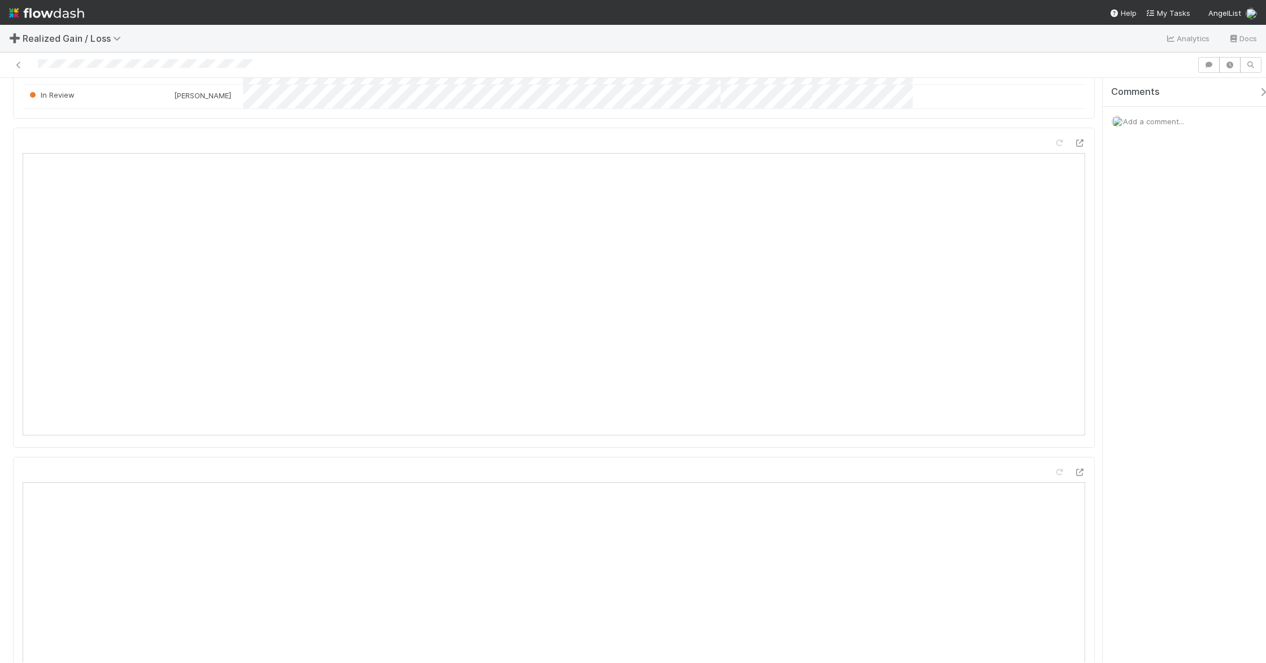
drag, startPoint x: 1092, startPoint y: 125, endPoint x: 1099, endPoint y: 192, distance: 67.5
click at [1099, 192] on div "In Progress [PERSON_NAME] Sync Blocked Request Review (and Resolve) 🟡 Warning: …" at bounding box center [633, 370] width 1266 height 585
drag, startPoint x: 1092, startPoint y: 180, endPoint x: 1086, endPoint y: 227, distance: 47.8
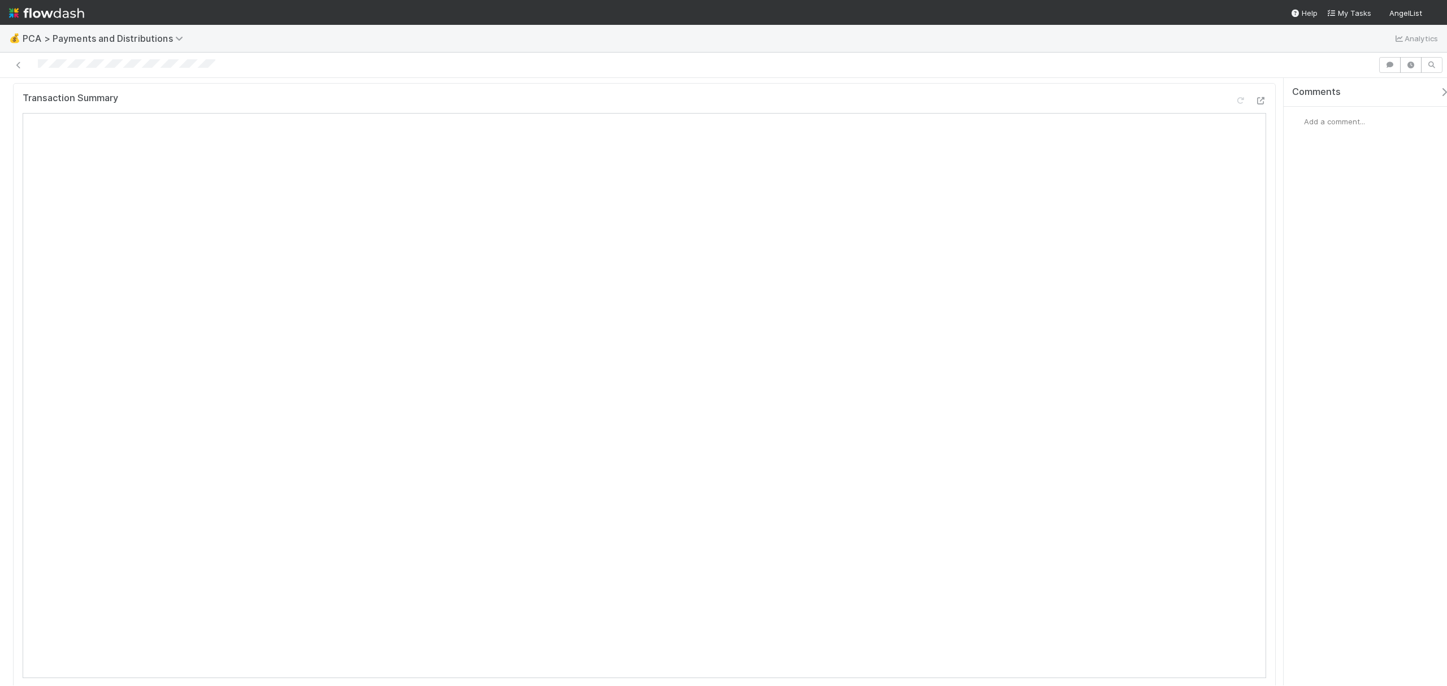
scroll to position [346, 0]
drag, startPoint x: 1274, startPoint y: 104, endPoint x: 1276, endPoint y: 132, distance: 28.3
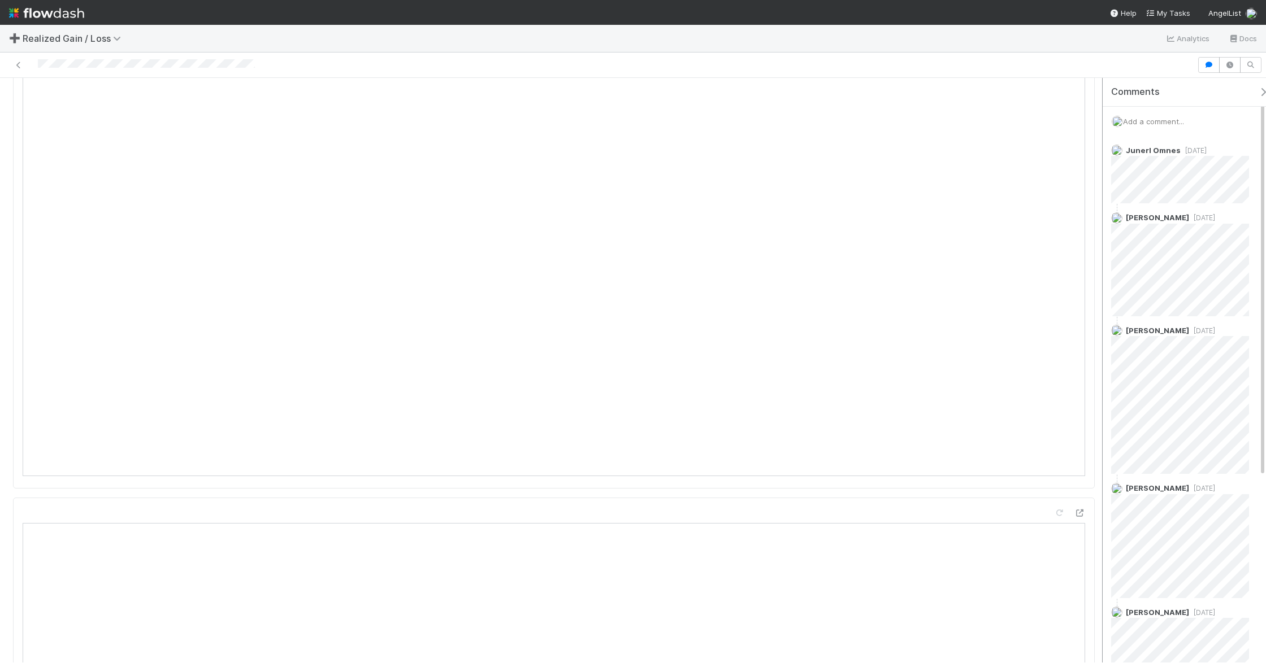
scroll to position [1303, 0]
drag, startPoint x: 1093, startPoint y: 116, endPoint x: 1101, endPoint y: 242, distance: 126.8
click at [1101, 242] on div "In Review Andrea Tidrow Sync Needs Work (Unresolves) Mark Reviewed (Done) 🟡 War…" at bounding box center [633, 370] width 1266 height 585
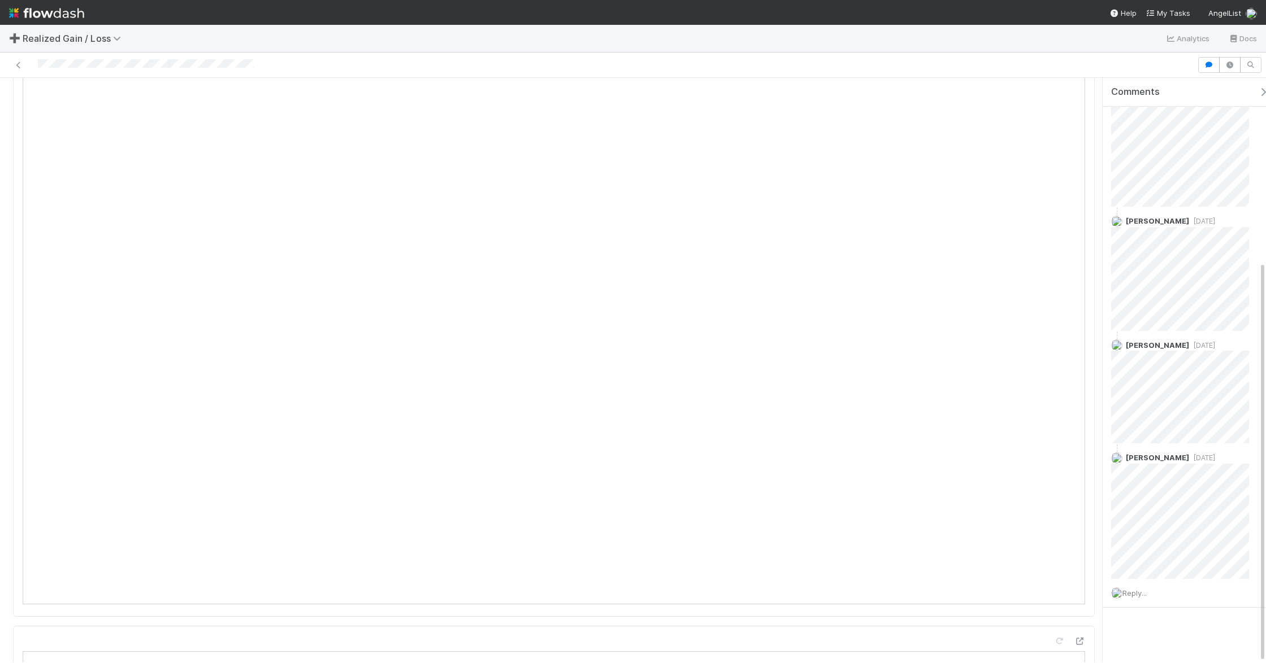
scroll to position [1164, 0]
drag, startPoint x: 1092, startPoint y: 222, endPoint x: 1097, endPoint y: 209, distance: 14.7
click at [1097, 209] on div "In Review Andrea Tidrow Sync Needs Work (Unresolves) Mark Reviewed (Done) 🟡 War…" at bounding box center [633, 370] width 1266 height 585
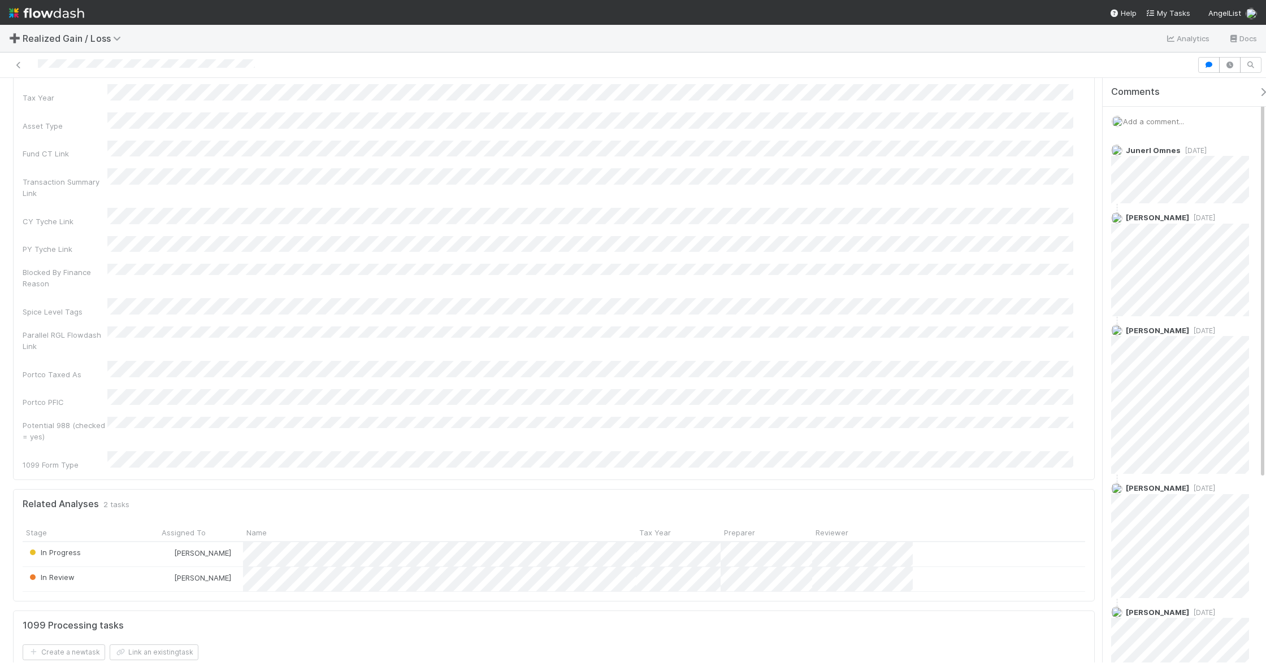
scroll to position [0, 0]
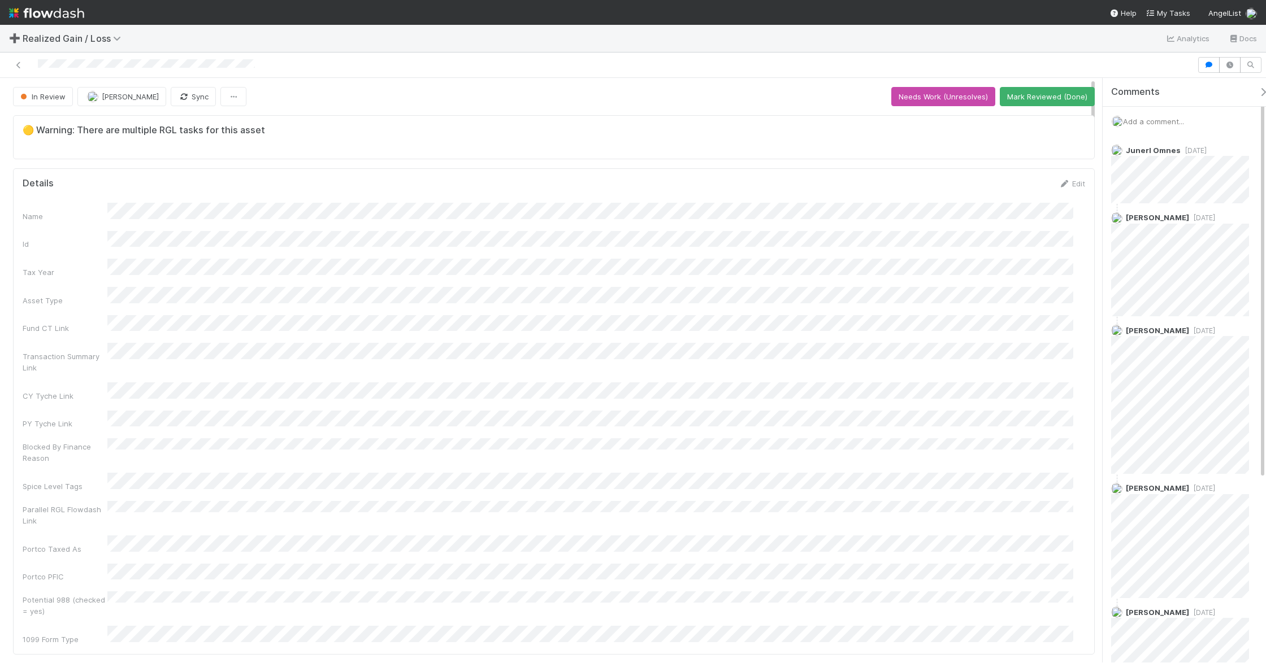
drag, startPoint x: 1094, startPoint y: 211, endPoint x: 1090, endPoint y: 50, distance: 161.1
click at [1090, 50] on div "➕ Realized Gain / Loss Analytics Docs In Review Andrea Tidrow Sync Needs Work (…" at bounding box center [633, 344] width 1266 height 639
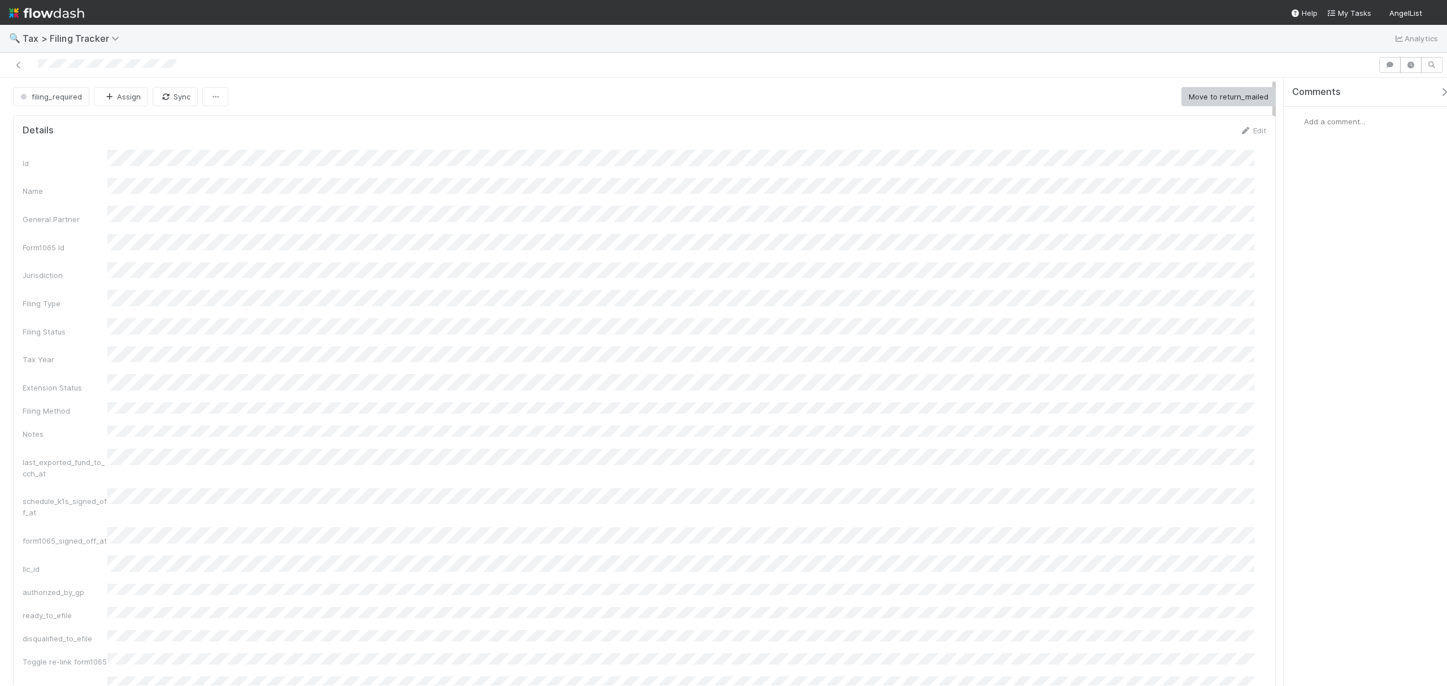
drag, startPoint x: 1273, startPoint y: 141, endPoint x: 1301, endPoint y: 36, distance: 108.2
click at [1301, 36] on div "🔍 Tax > Filing Tracker Analytics filing_required Assign Sync Move to return_mai…" at bounding box center [723, 355] width 1447 height 661
click at [46, 94] on span "filing_required" at bounding box center [50, 96] width 64 height 9
click at [318, 80] on div at bounding box center [723, 343] width 1447 height 686
click at [19, 68] on icon at bounding box center [18, 65] width 11 height 7
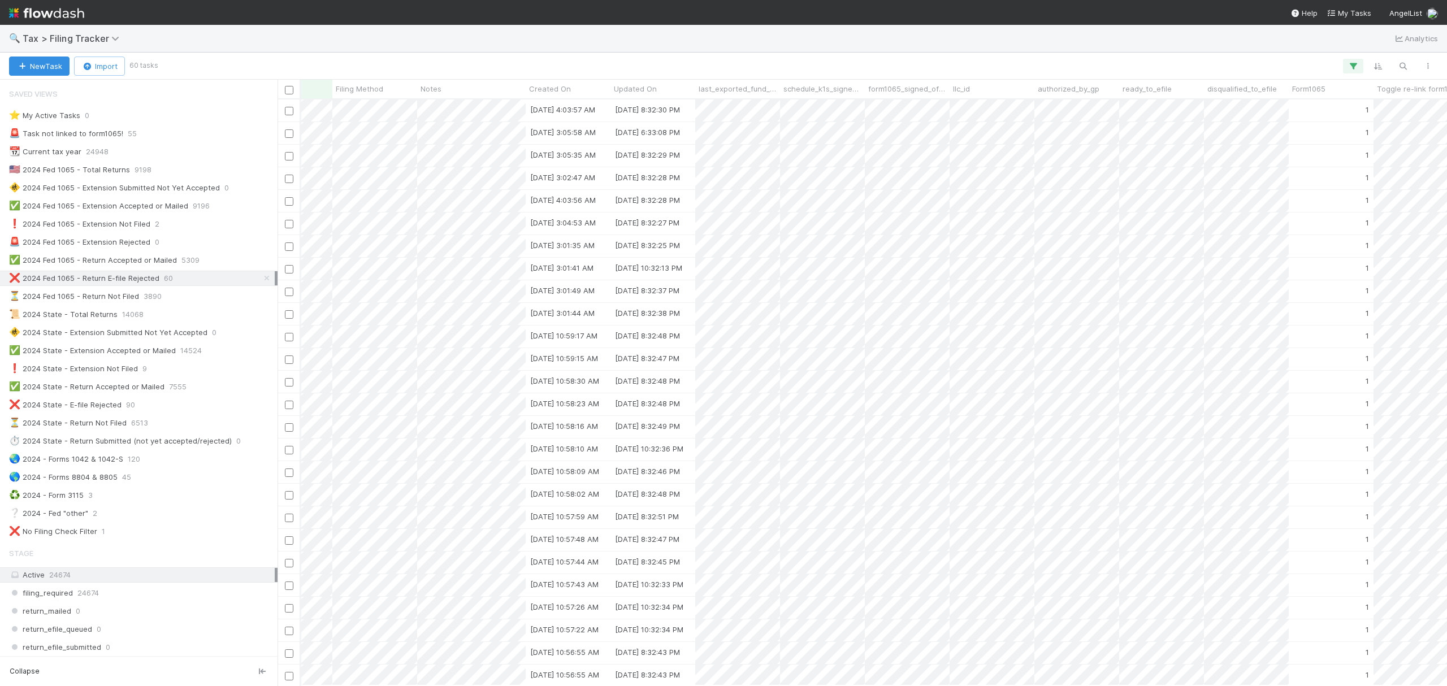
scroll to position [0, 1456]
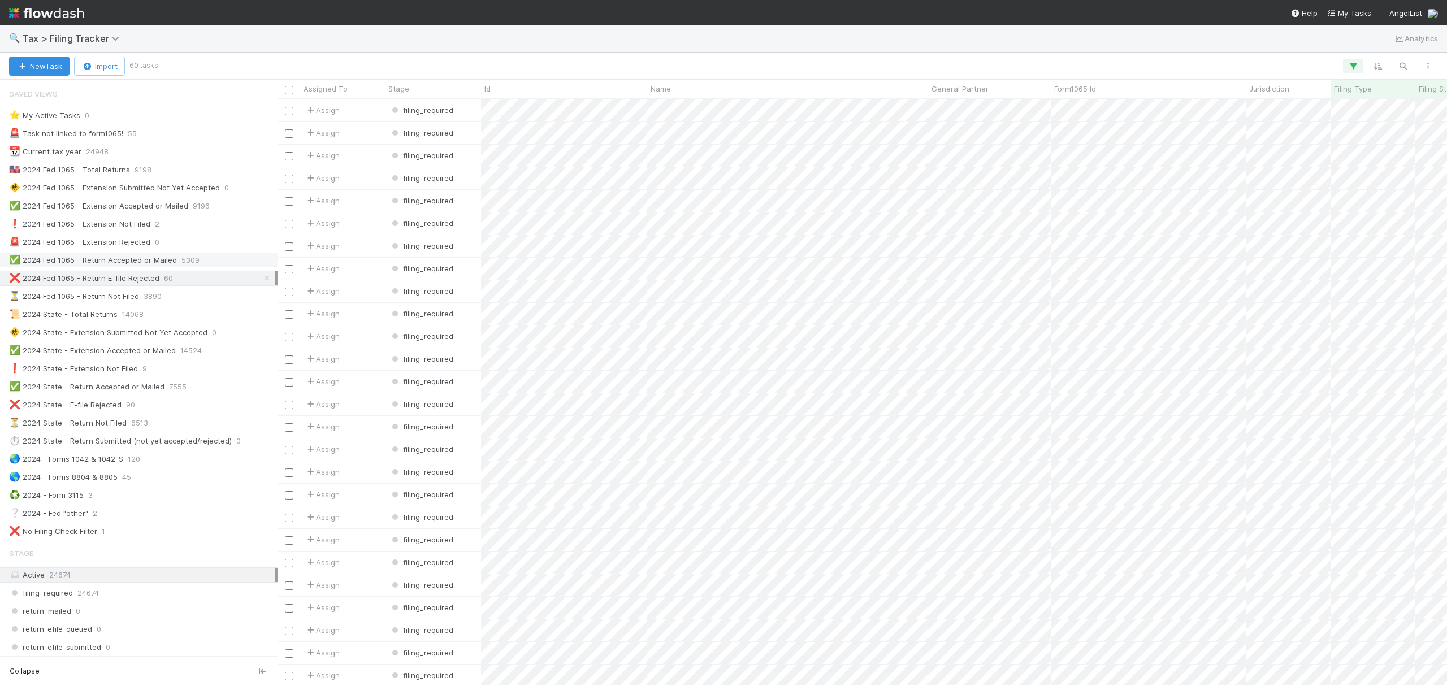
click at [211, 265] on div "✅ 2024 Fed 1065 - Return Accepted or Mailed 5309" at bounding box center [142, 260] width 266 height 14
click at [198, 283] on div "❌ 2024 Fed 1065 - Return E-file Rejected 60" at bounding box center [142, 278] width 266 height 14
click at [1423, 67] on icon "button" at bounding box center [1427, 66] width 11 height 7
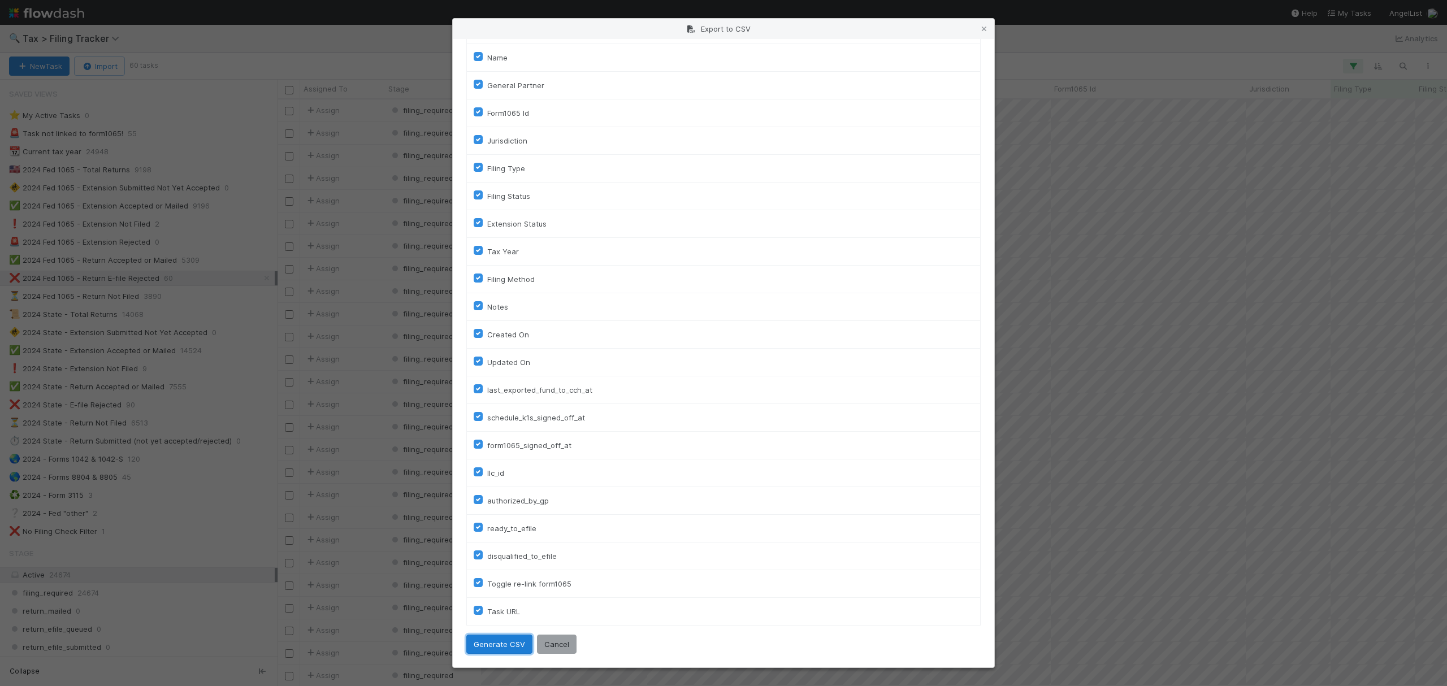
click at [500, 641] on button "Generate CSV" at bounding box center [499, 644] width 66 height 19
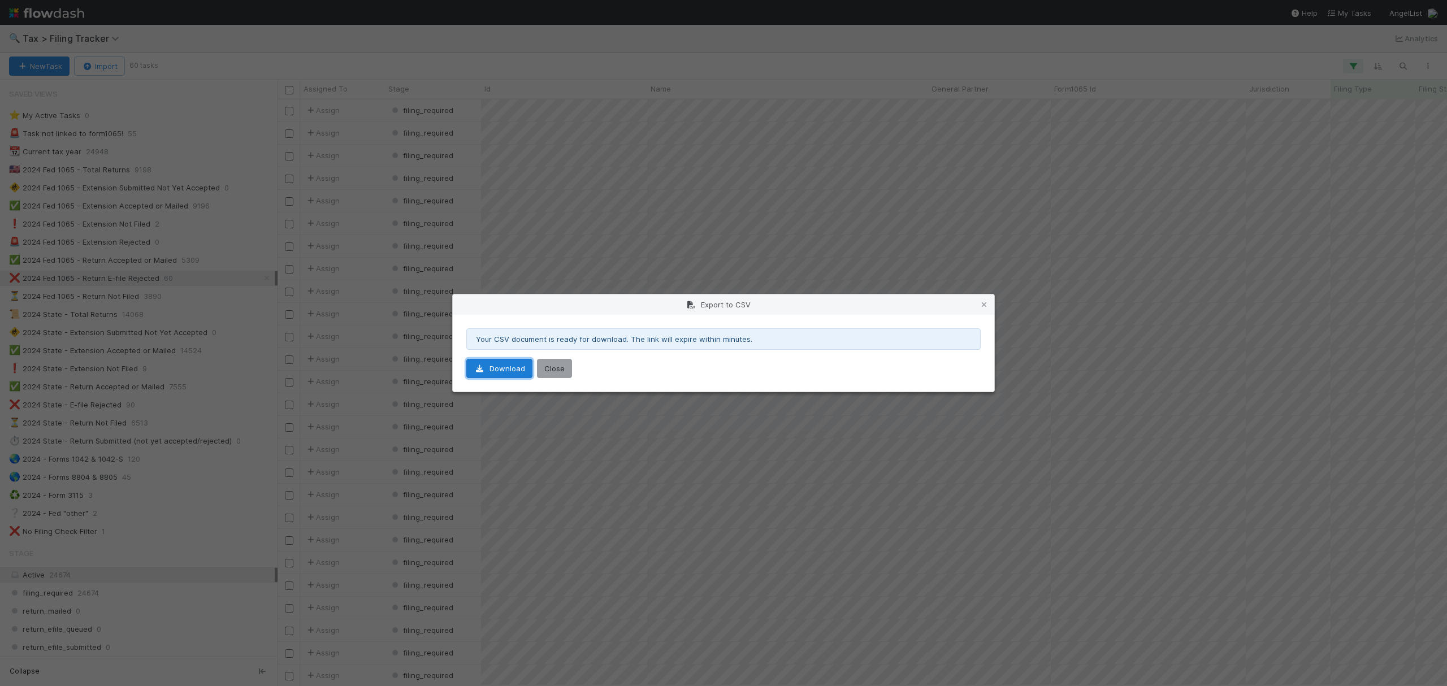
click at [510, 367] on link "Download" at bounding box center [499, 368] width 66 height 19
